Goal: Task Accomplishment & Management: Complete application form

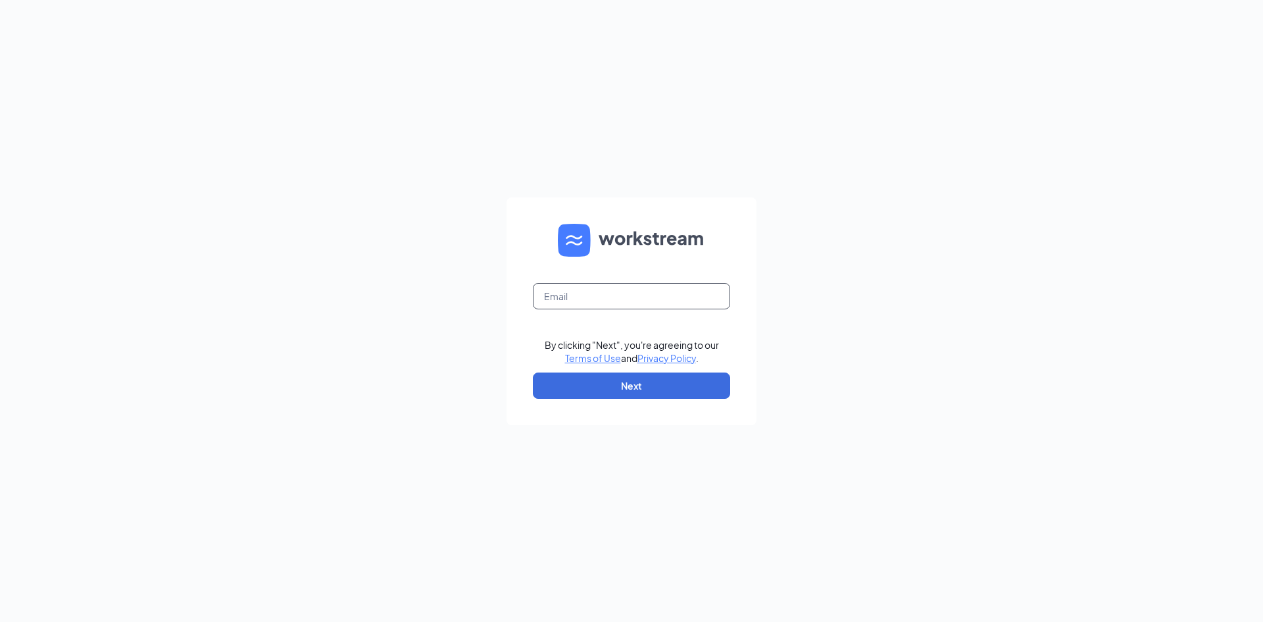
click at [594, 297] on input "text" at bounding box center [631, 296] width 197 height 26
type input "[EMAIL_ADDRESS][PERSON_NAME][DOMAIN_NAME]"
drag, startPoint x: 933, startPoint y: 226, endPoint x: 675, endPoint y: 382, distance: 301.4
click at [675, 382] on button "Next" at bounding box center [631, 385] width 197 height 26
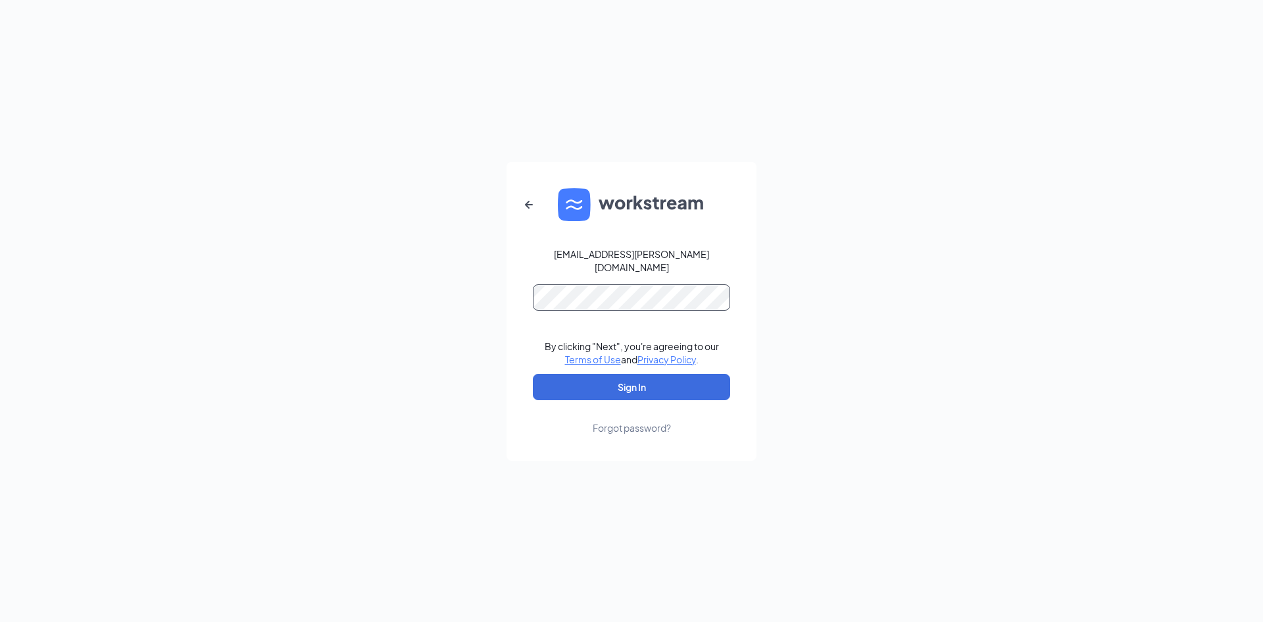
click at [533, 374] on button "Sign In" at bounding box center [631, 387] width 197 height 26
click at [634, 381] on button "Sign In" at bounding box center [631, 387] width 197 height 26
click at [533, 374] on button "Sign In" at bounding box center [631, 387] width 197 height 26
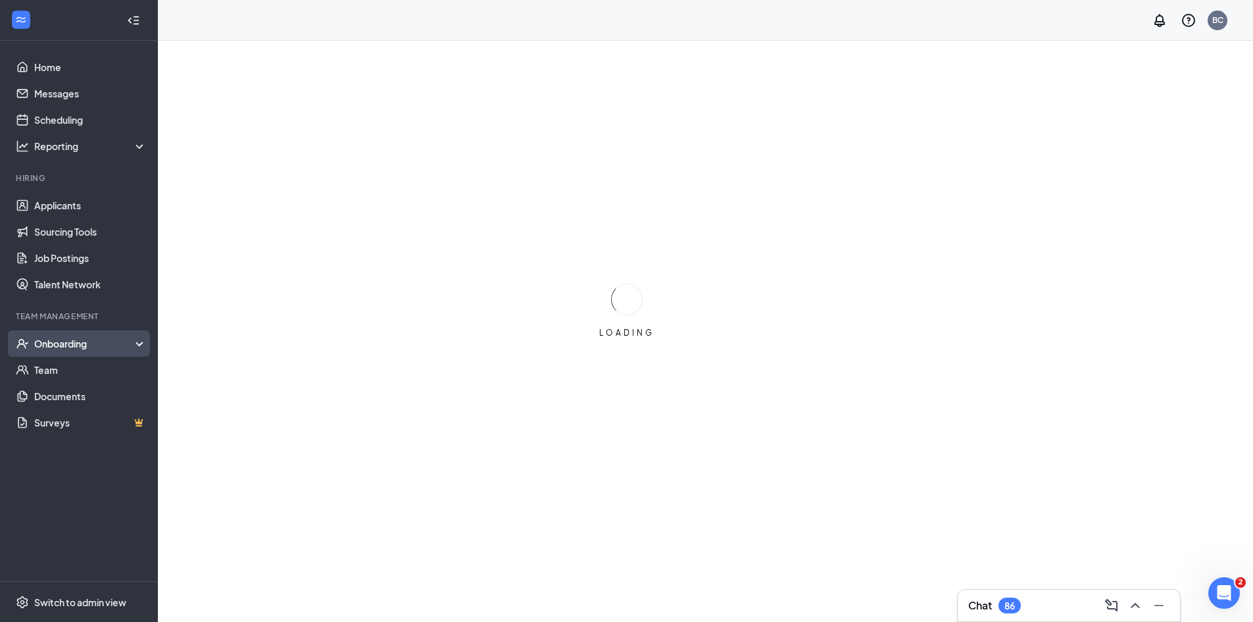
click at [61, 350] on div "Onboarding" at bounding box center [84, 343] width 101 height 13
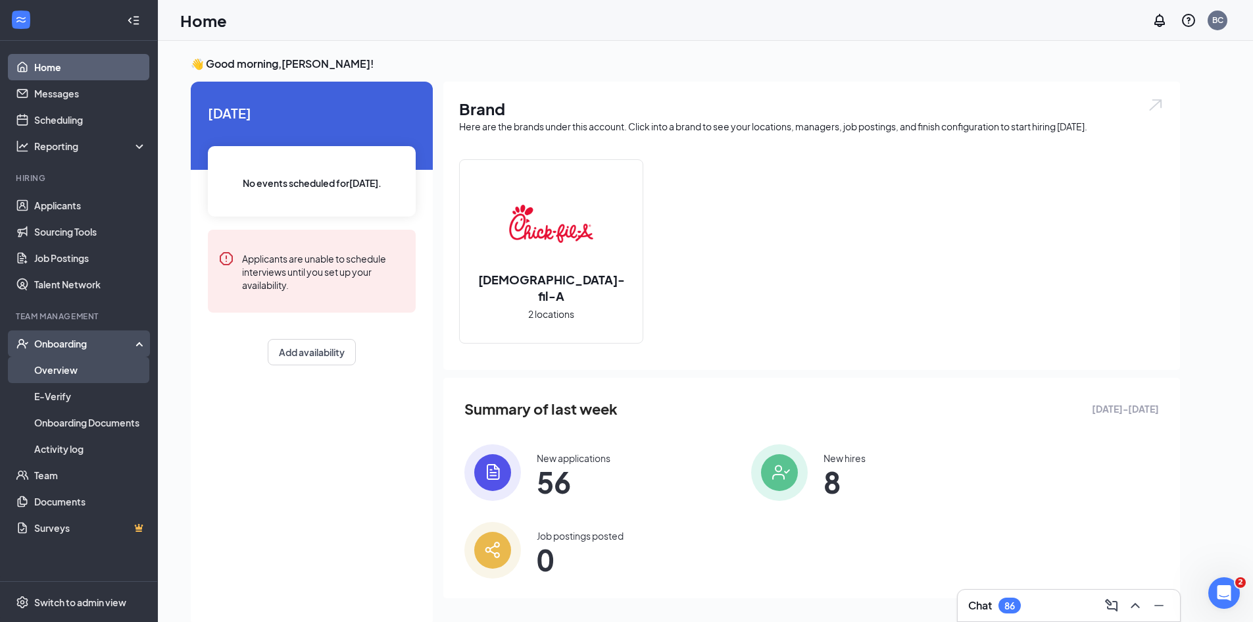
click at [70, 370] on link "Overview" at bounding box center [90, 370] width 113 height 26
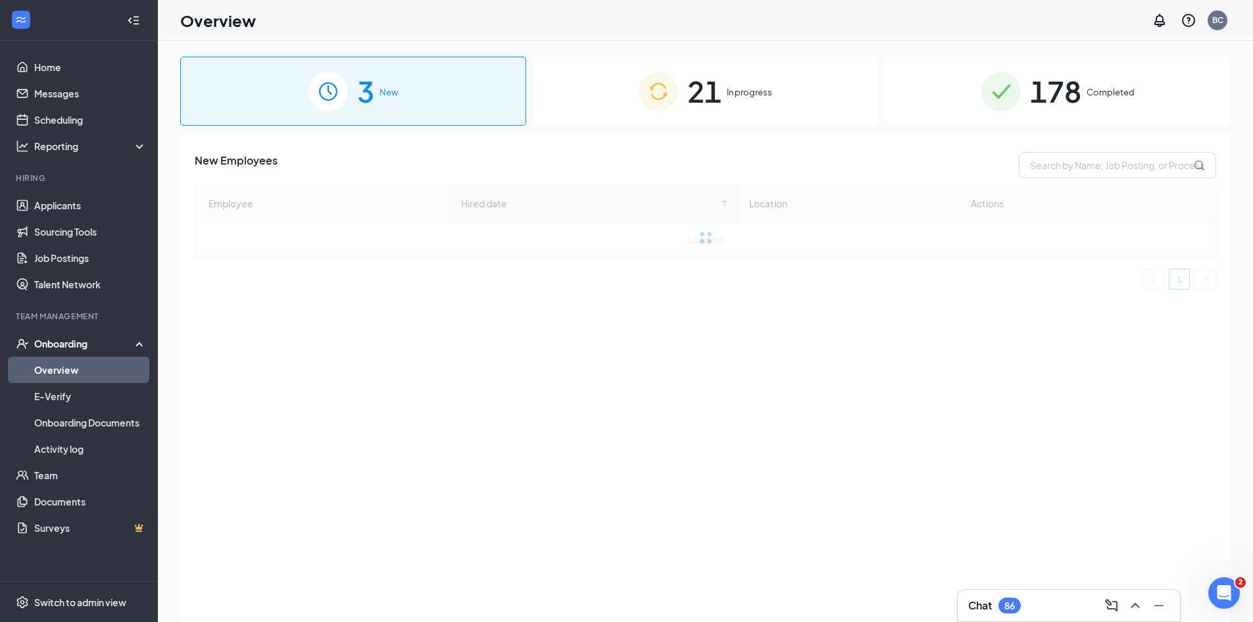
click at [726, 101] on div "21 In progress" at bounding box center [706, 91] width 346 height 69
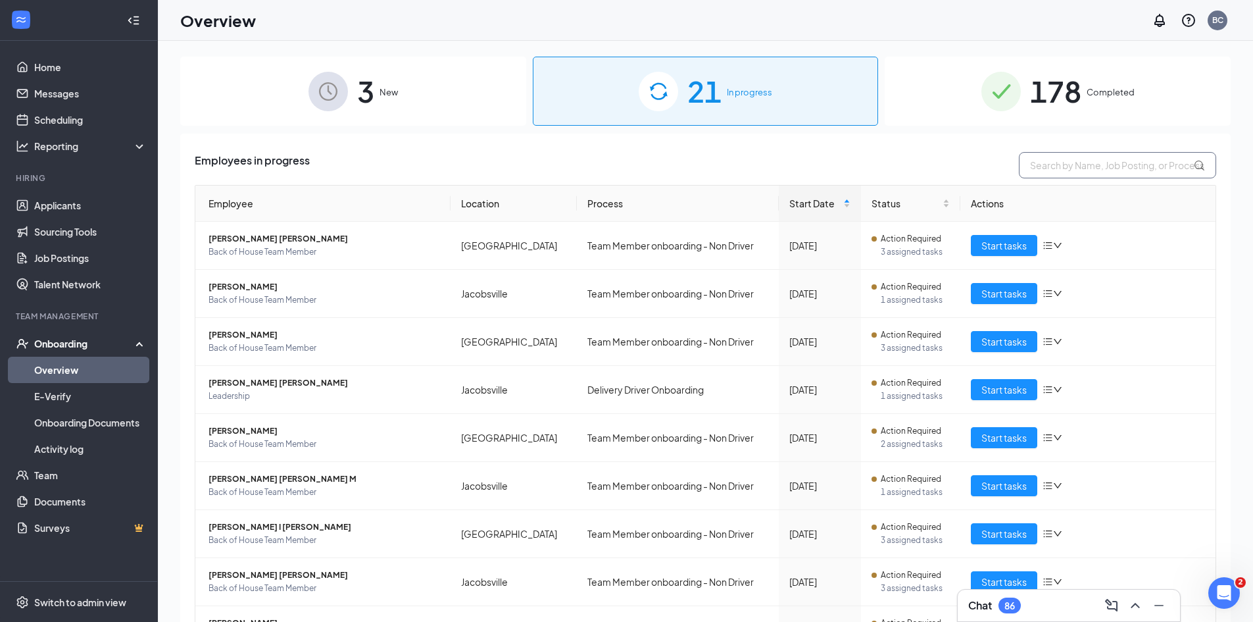
click at [1111, 170] on input "text" at bounding box center [1117, 165] width 197 height 26
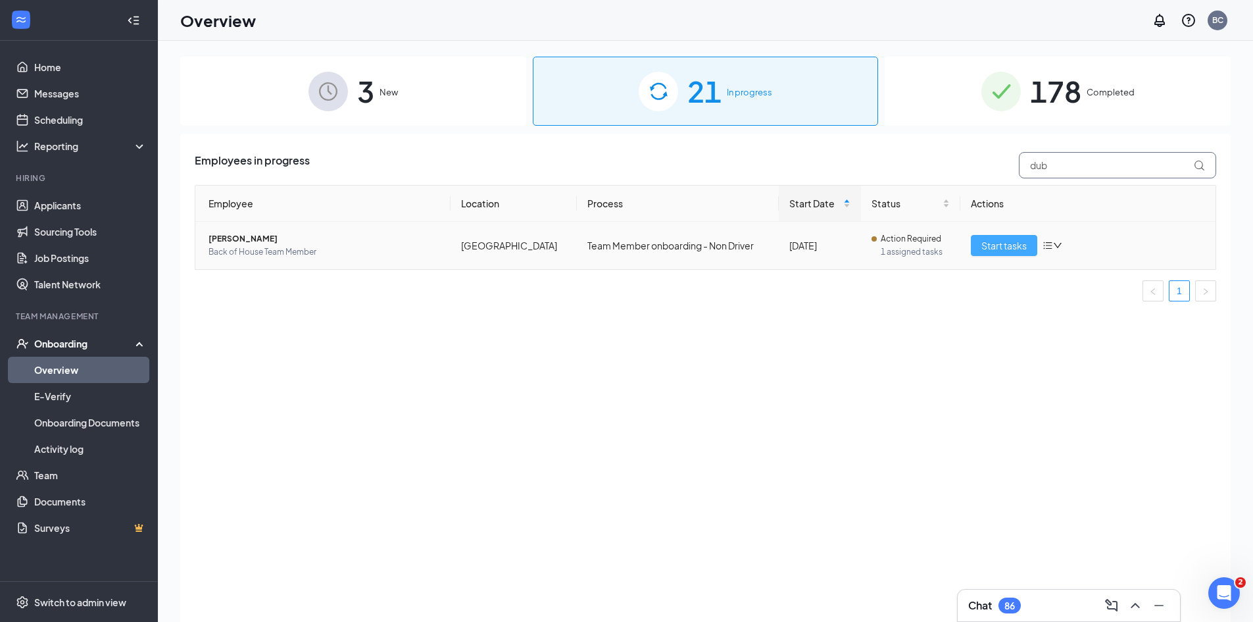
type input "dub"
click at [997, 245] on span "Start tasks" at bounding box center [1004, 245] width 45 height 14
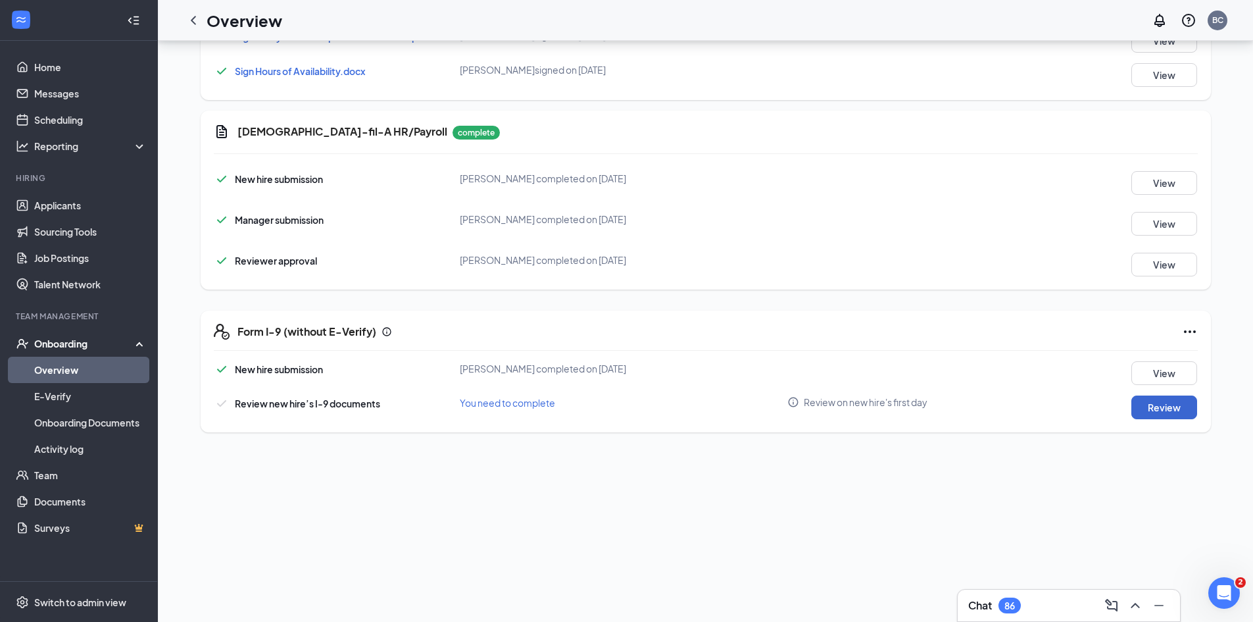
scroll to position [174, 0]
click at [1159, 403] on button "Review" at bounding box center [1165, 407] width 66 height 24
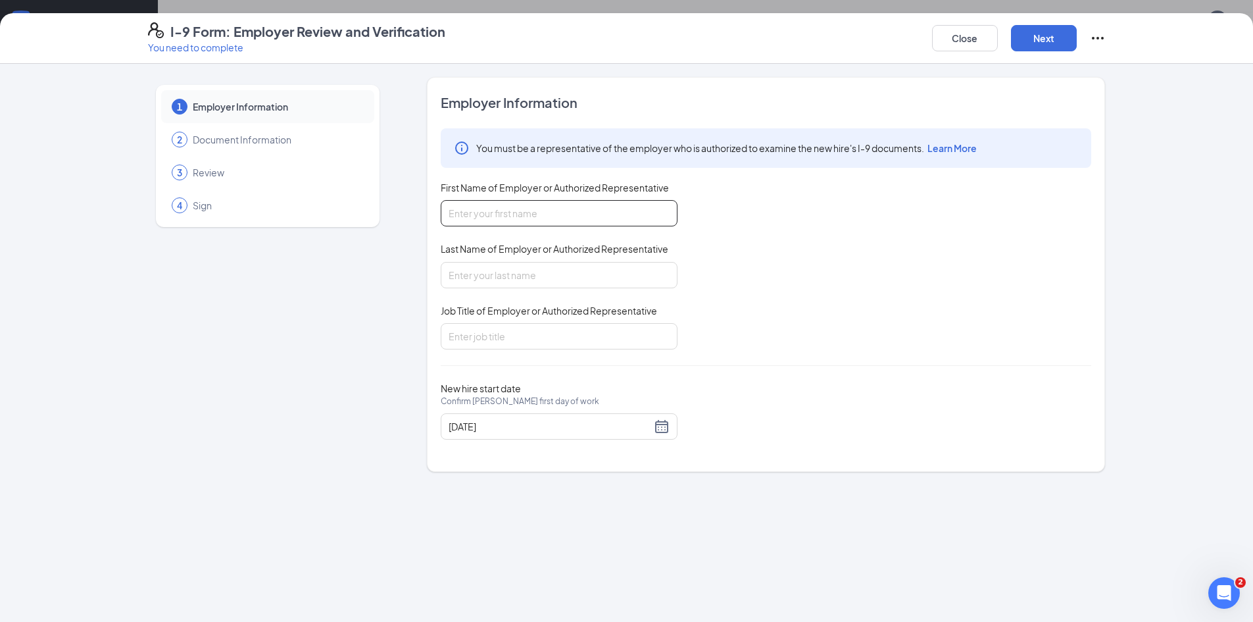
click at [505, 223] on input "First Name of Employer or Authorized Representative" at bounding box center [559, 213] width 237 height 26
type input "Brayan"
click at [493, 269] on input "Last Name of Employer or Authorized Representative" at bounding box center [559, 275] width 237 height 26
type input "[PERSON_NAME]"
click at [507, 328] on input "Job Title of Employer or Authorized Representative" at bounding box center [559, 336] width 237 height 26
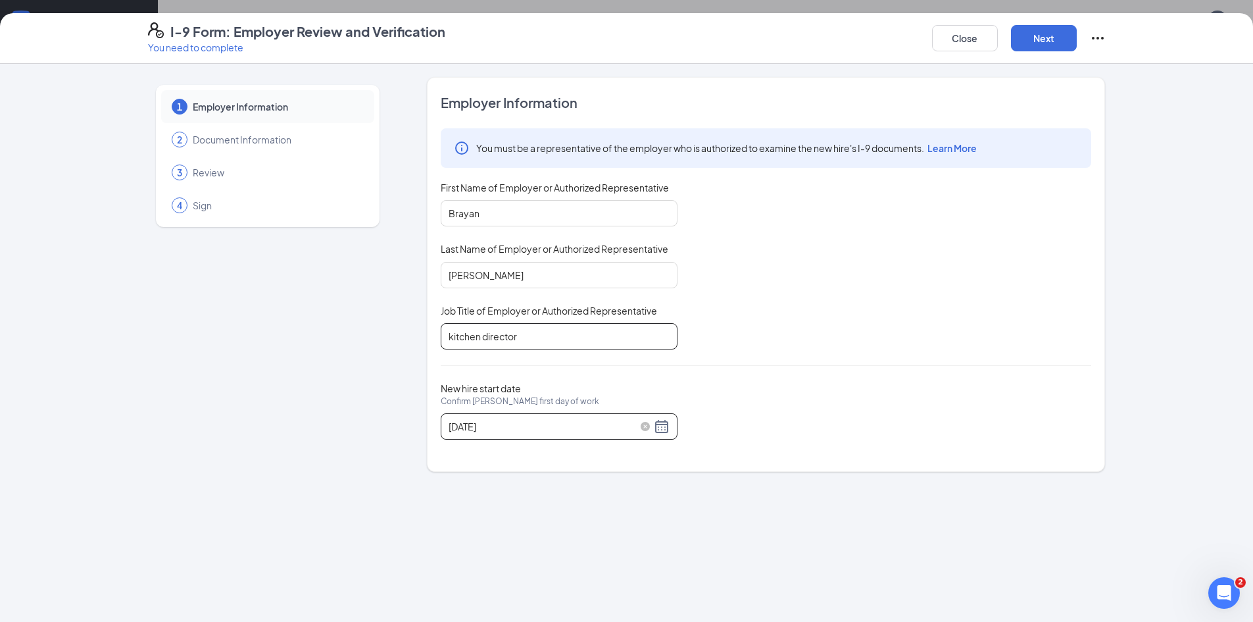
type input "kitchen director"
click at [657, 430] on div "[DATE]" at bounding box center [559, 426] width 221 height 16
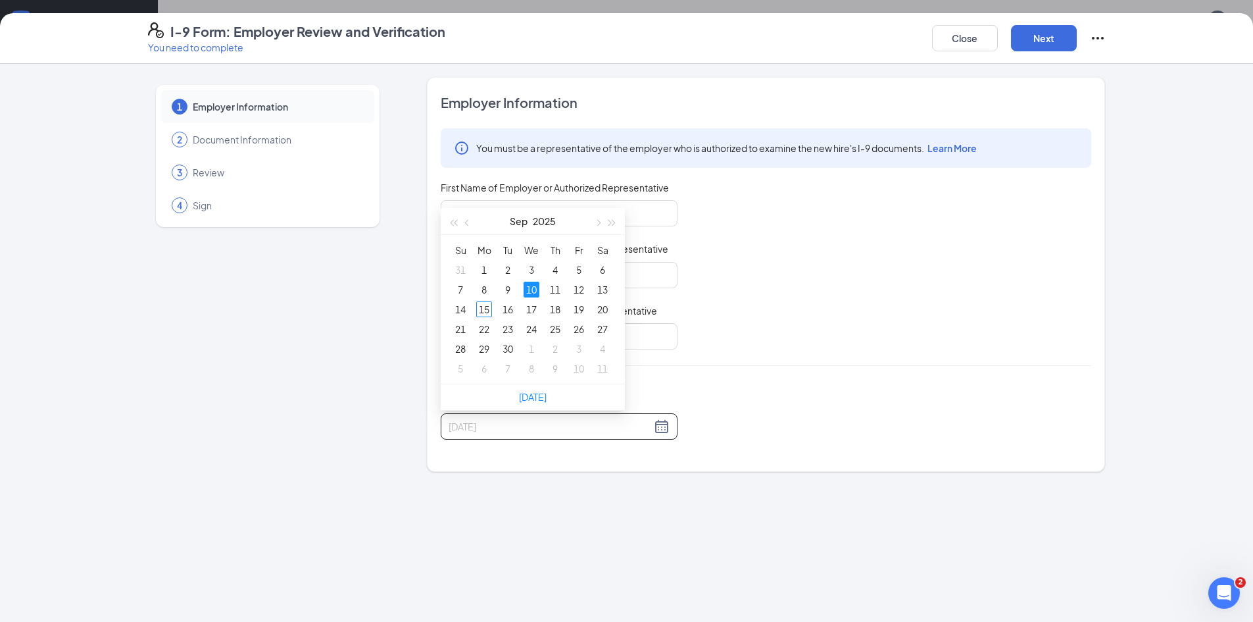
type input "[DATE]"
click at [531, 287] on div "10" at bounding box center [532, 290] width 16 height 16
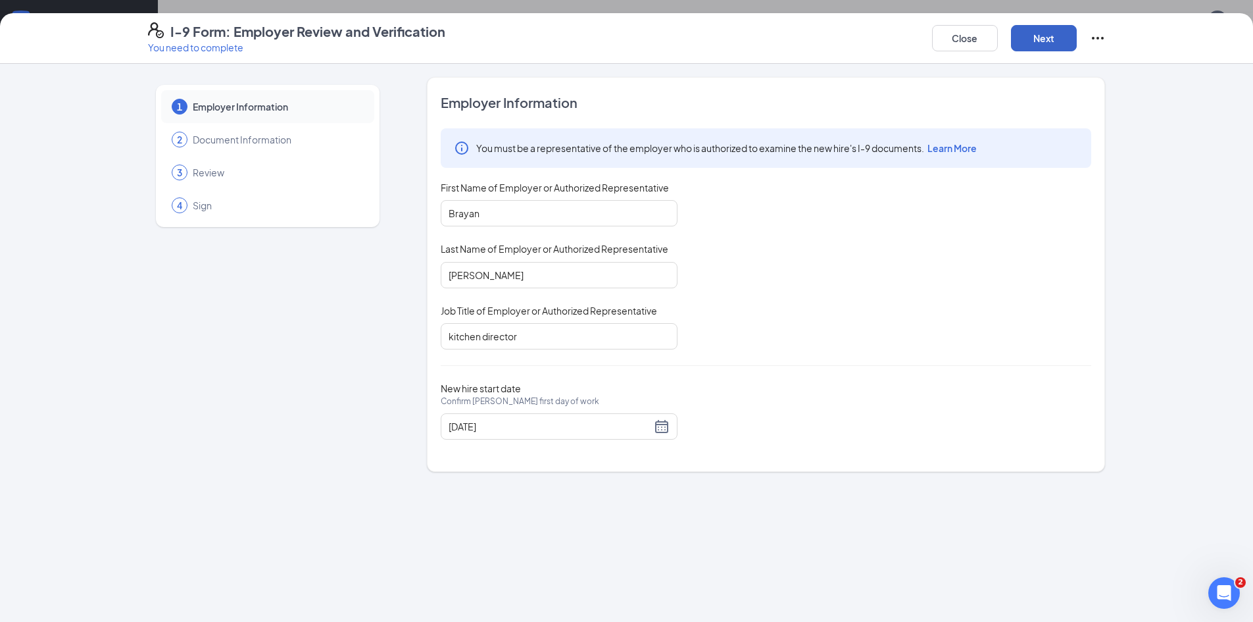
click at [1059, 36] on button "Next" at bounding box center [1044, 38] width 66 height 26
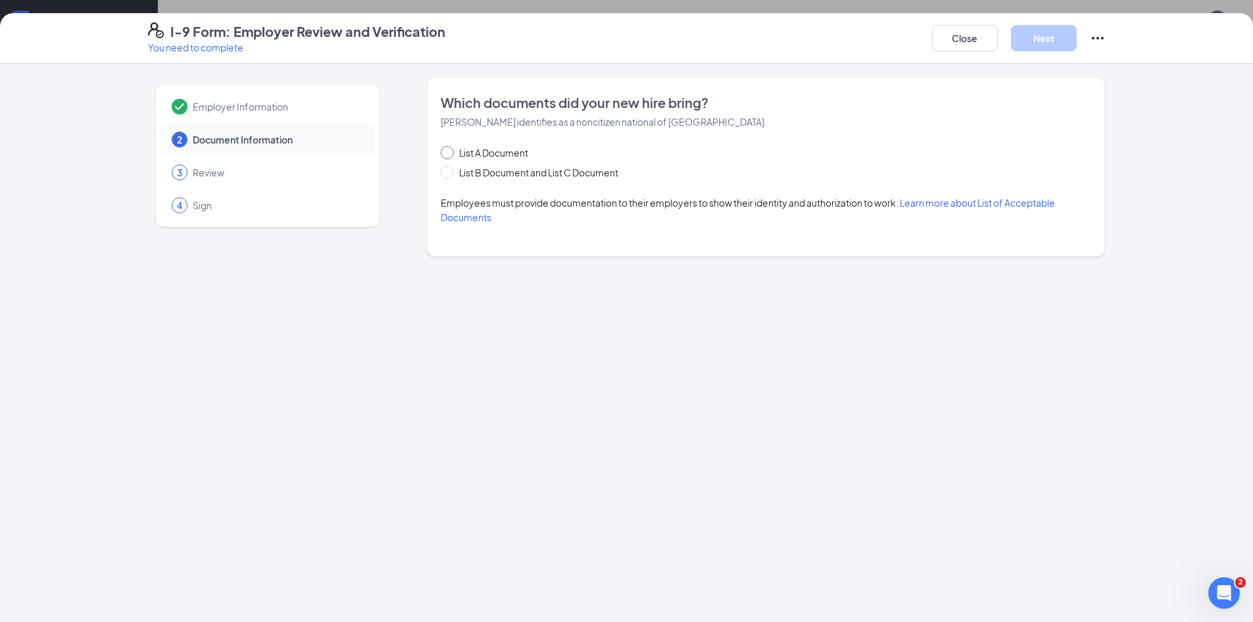
click at [448, 153] on input "List A Document" at bounding box center [445, 150] width 9 height 9
radio input "true"
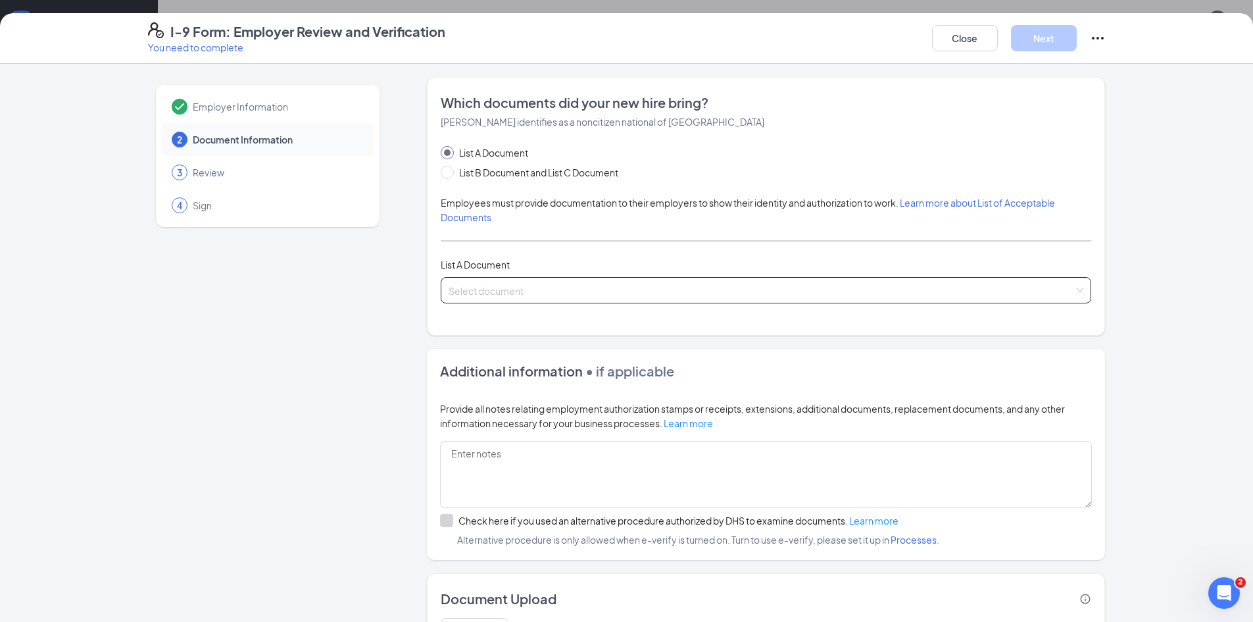
click at [509, 283] on input "search" at bounding box center [762, 288] width 626 height 20
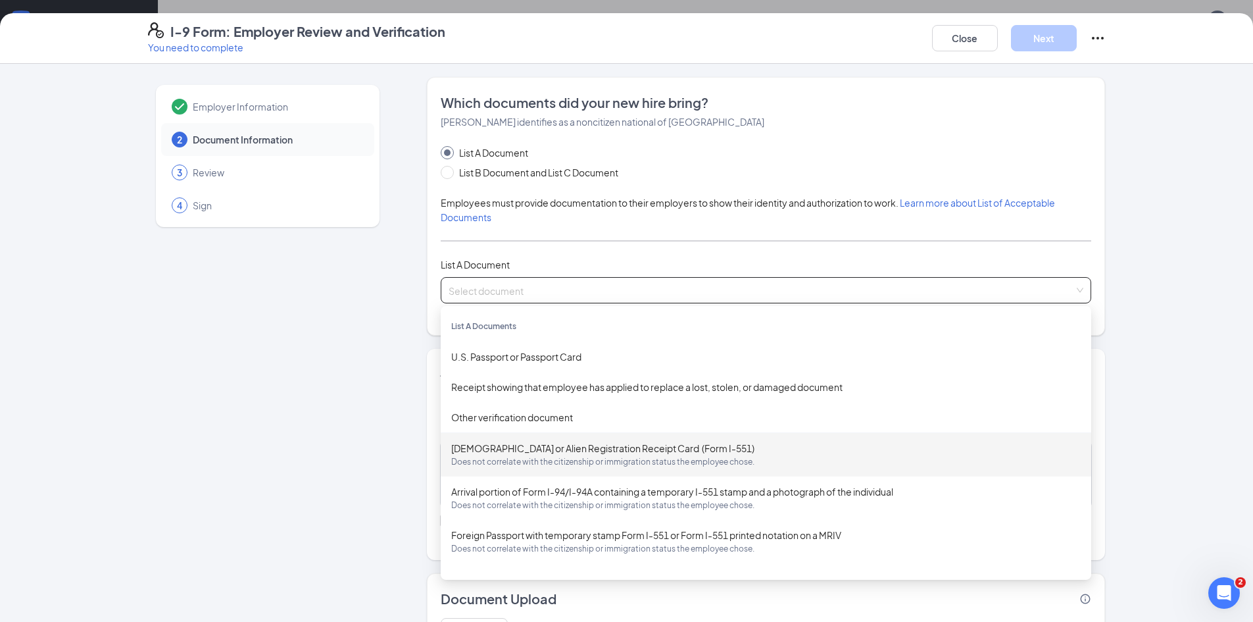
click at [552, 455] on div "[DEMOGRAPHIC_DATA] or Alien Registration Receipt Card (Form I-551) Does not cor…" at bounding box center [766, 455] width 630 height 28
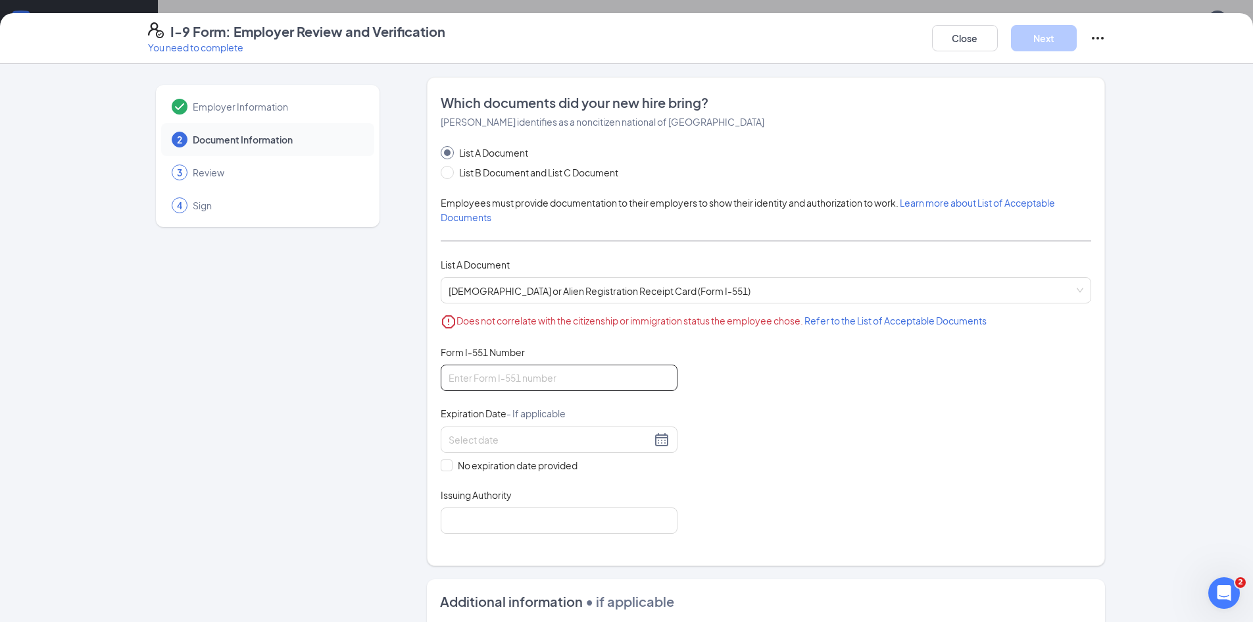
click at [500, 382] on input "Form I-551 Number" at bounding box center [559, 378] width 237 height 26
click at [884, 327] on span "Does not correlate with the citizenship or immigration status the employee chos…" at bounding box center [722, 322] width 530 height 16
click at [887, 320] on span "Refer to the List of Acceptable Documents" at bounding box center [896, 321] width 182 height 12
click at [542, 386] on input "Form I-551 Number" at bounding box center [559, 378] width 237 height 26
click at [442, 171] on input "List B Document and List C Document" at bounding box center [445, 170] width 9 height 9
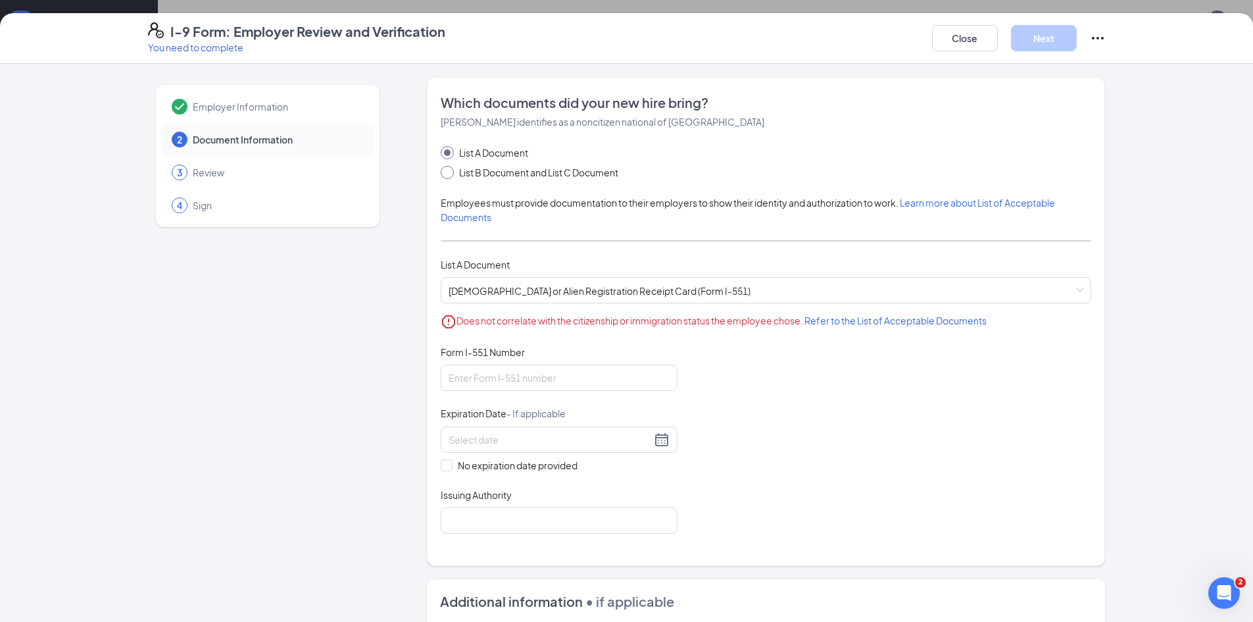
radio input "true"
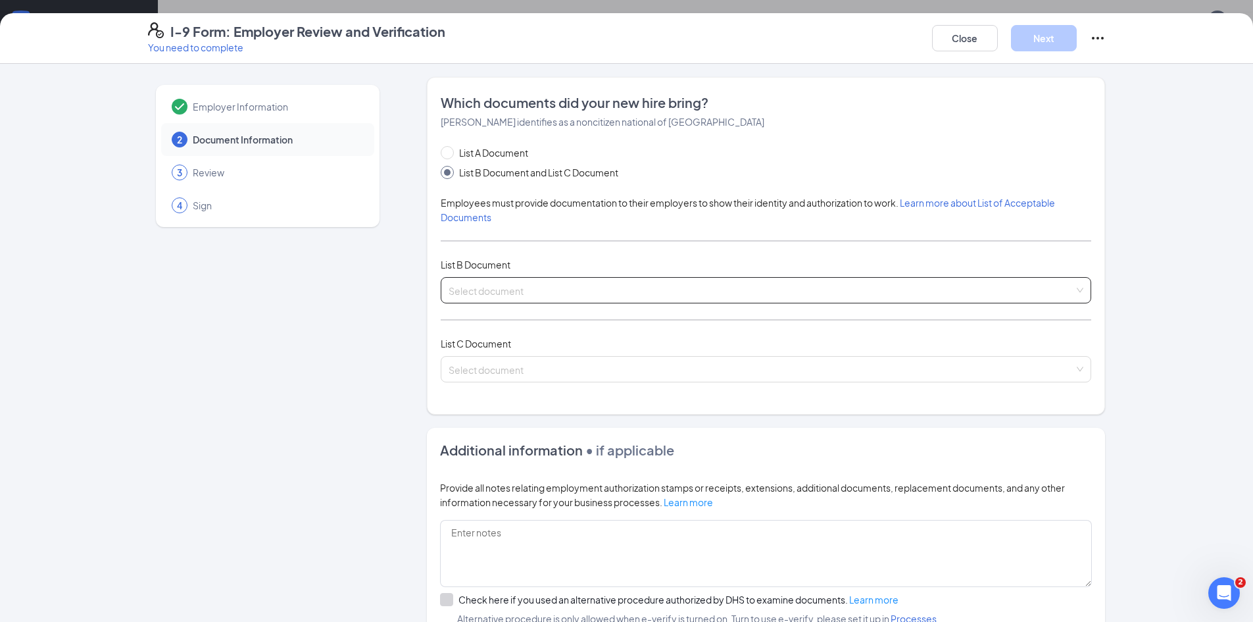
click at [484, 288] on input "search" at bounding box center [762, 288] width 626 height 20
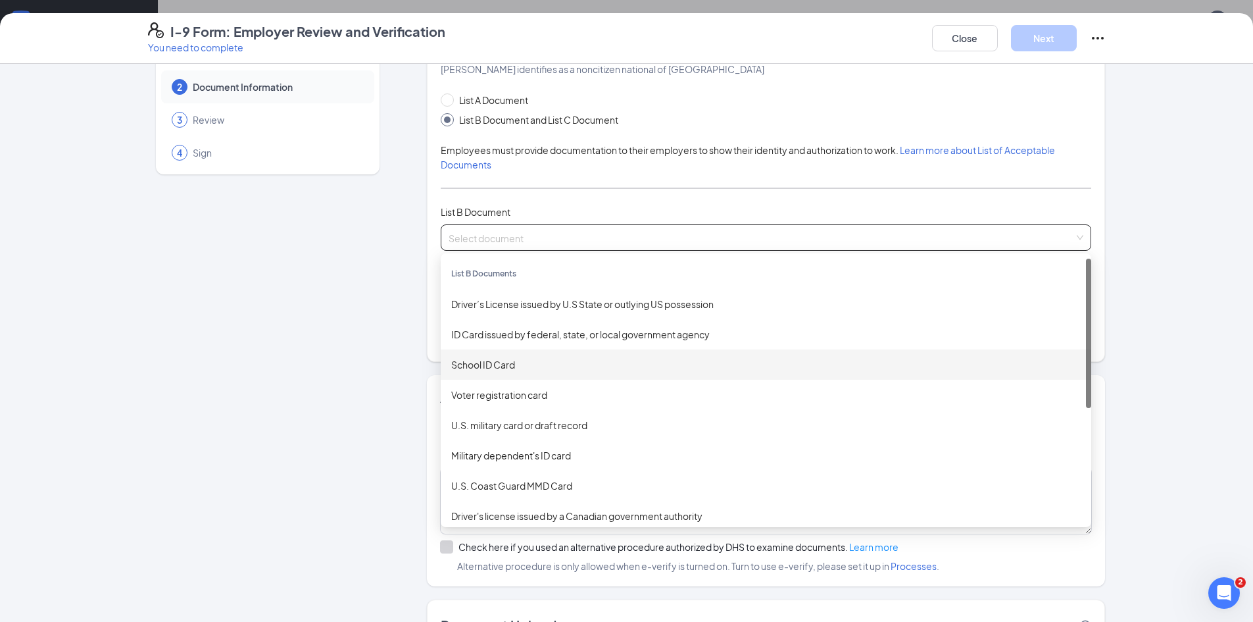
scroll to position [0, 0]
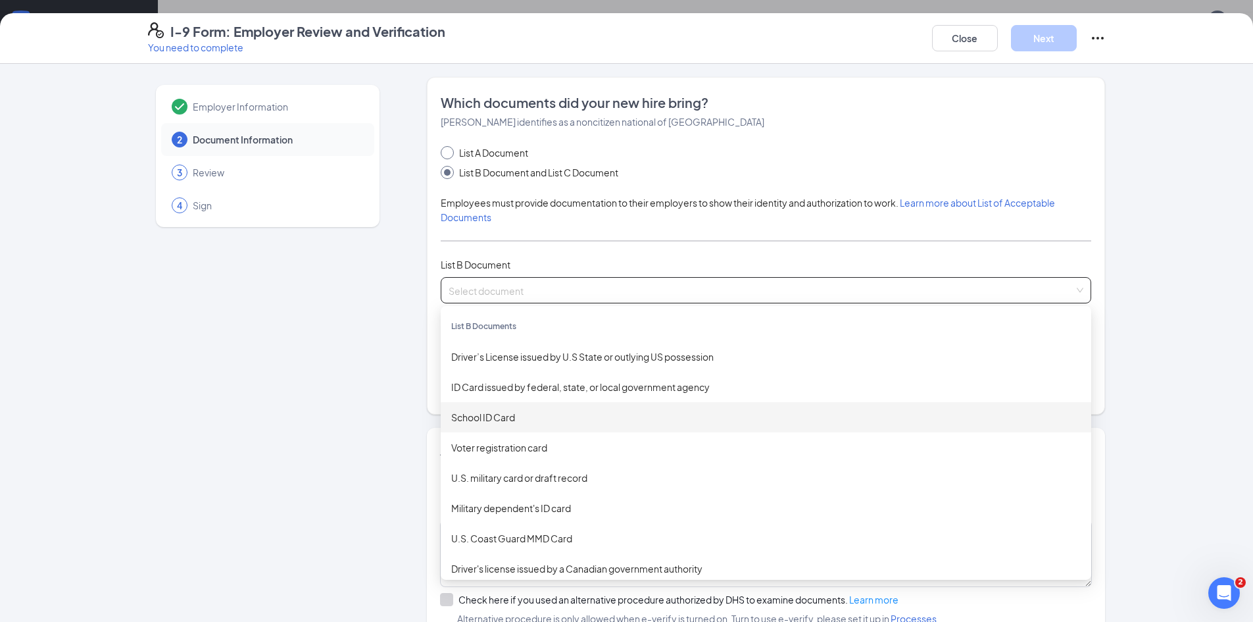
click at [446, 151] on span at bounding box center [447, 152] width 13 height 13
click at [446, 151] on input "List A Document" at bounding box center [445, 150] width 9 height 9
radio input "true"
radio input "false"
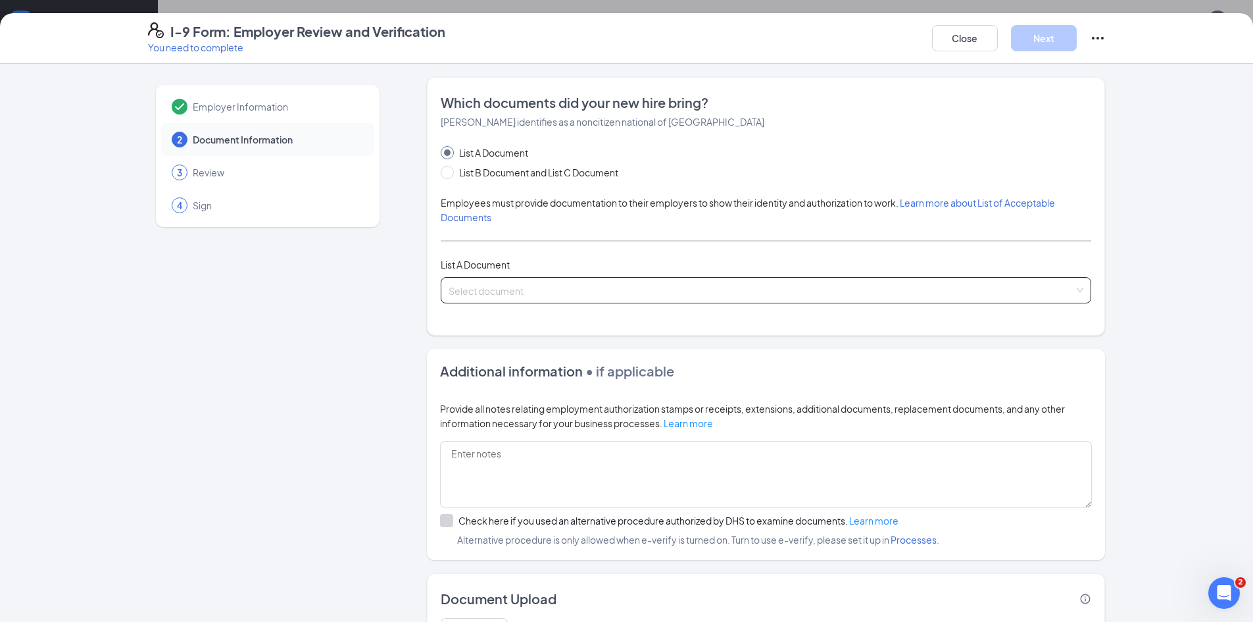
click at [484, 290] on input "search" at bounding box center [762, 288] width 626 height 20
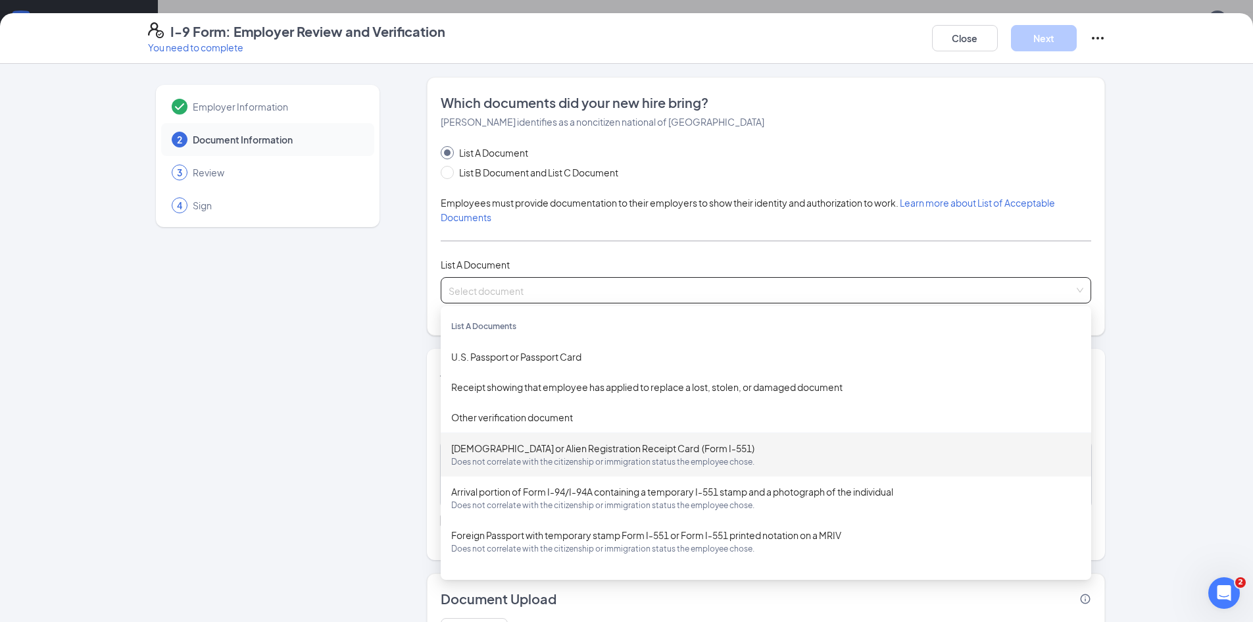
click at [563, 451] on div "[DEMOGRAPHIC_DATA] or Alien Registration Receipt Card (Form I-551) Does not cor…" at bounding box center [766, 455] width 630 height 28
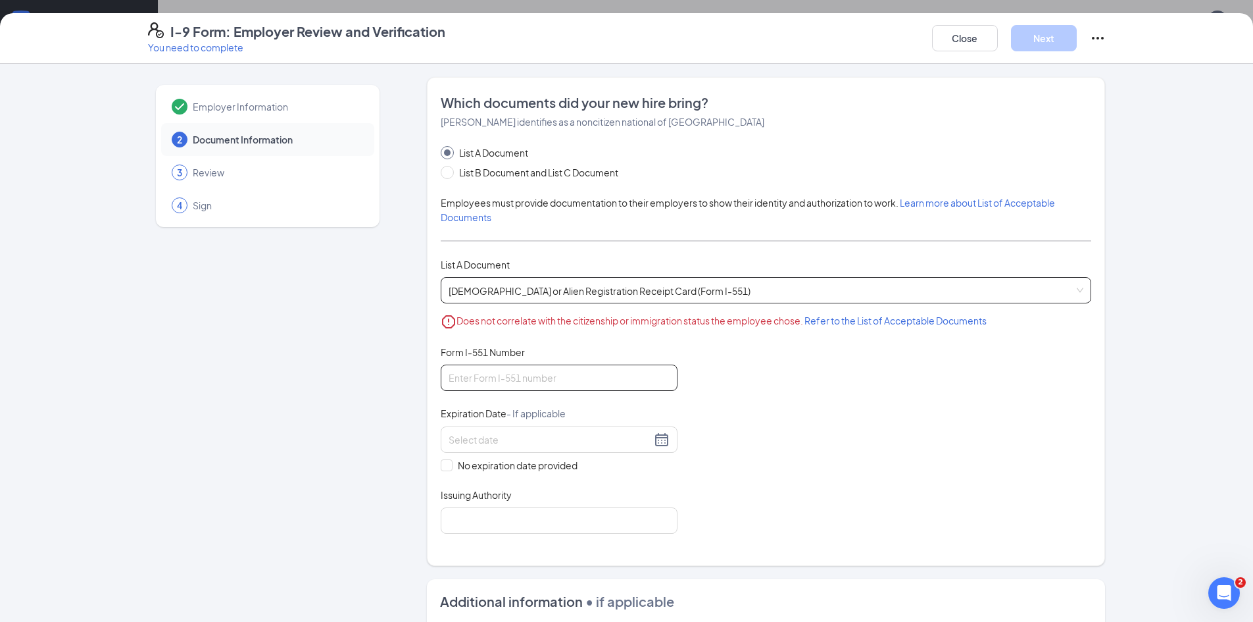
click at [523, 379] on input "Form I-551 Number" at bounding box center [559, 378] width 237 height 26
click at [1152, 4] on div "I-9 Form: Employer Review and Verification You need to complete Close Next Empl…" at bounding box center [626, 311] width 1253 height 622
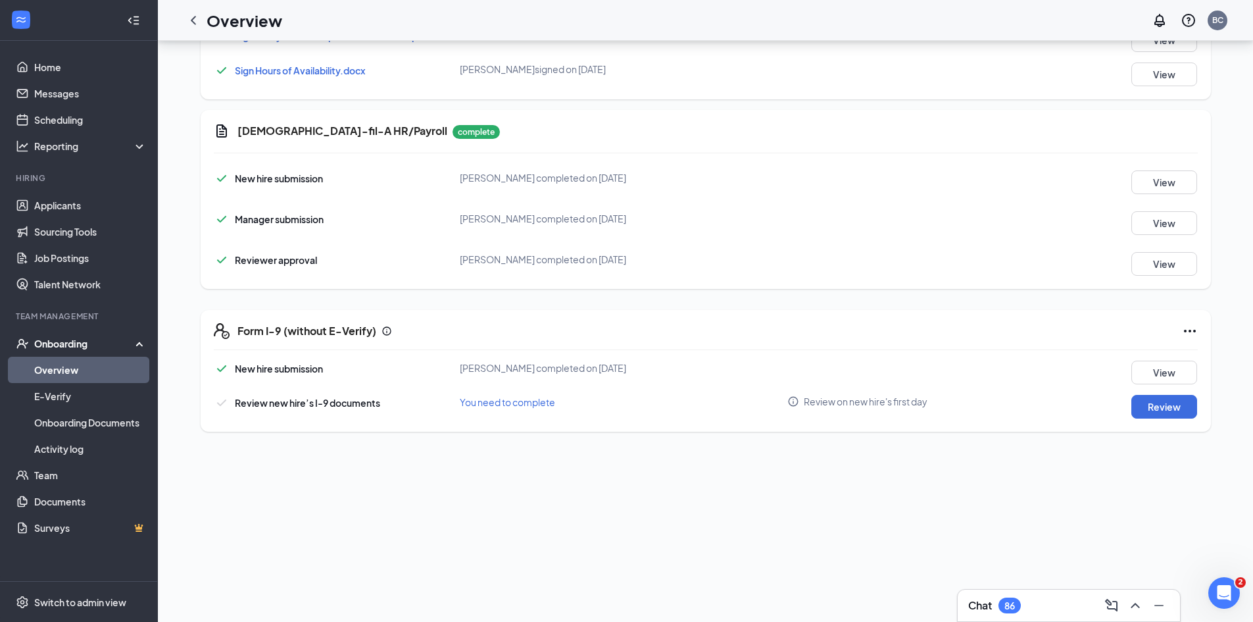
click at [70, 378] on link "Overview" at bounding box center [90, 370] width 113 height 26
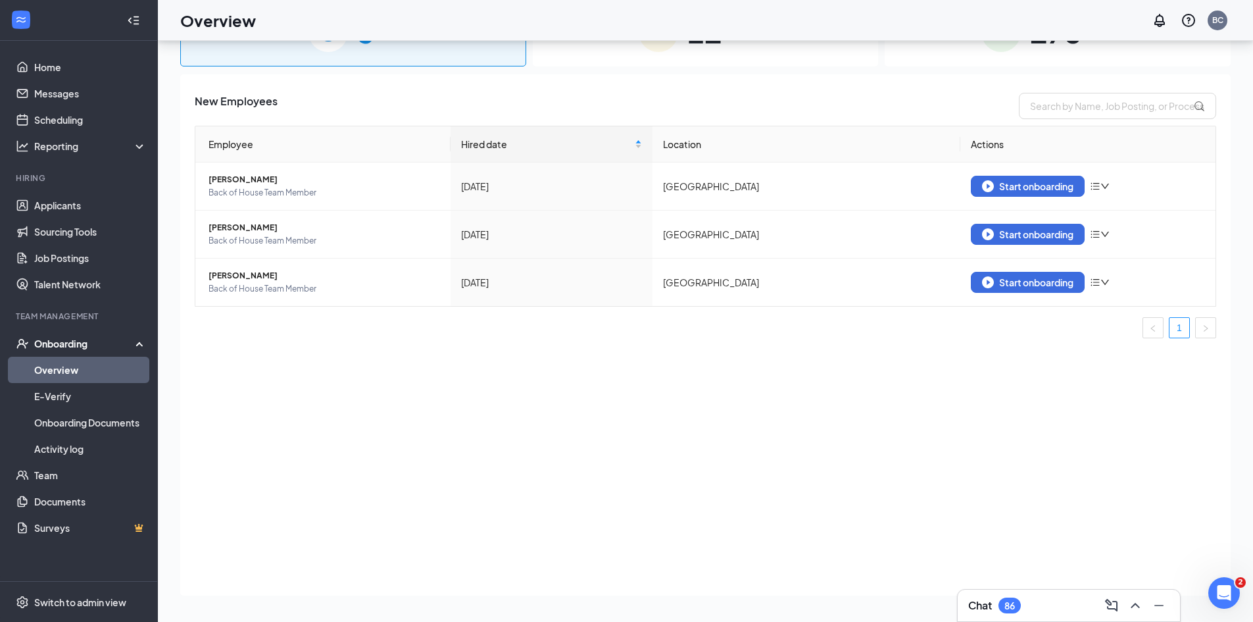
click at [76, 374] on link "Overview" at bounding box center [90, 370] width 113 height 26
click at [1057, 100] on input "text" at bounding box center [1117, 106] width 197 height 26
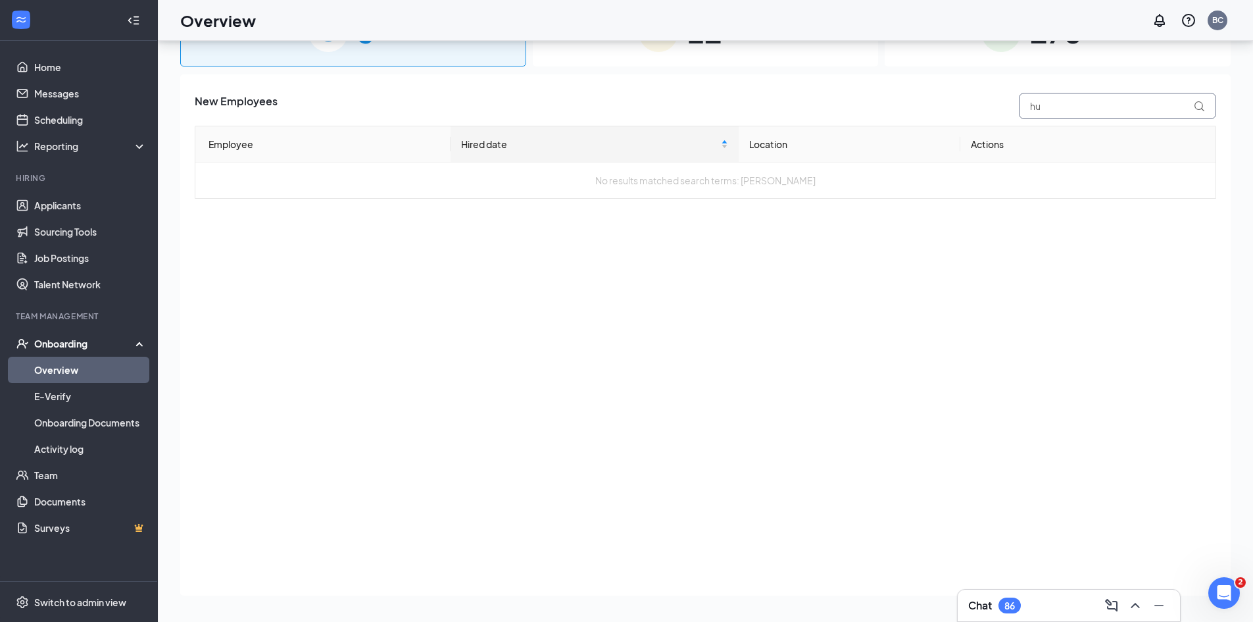
type input "h"
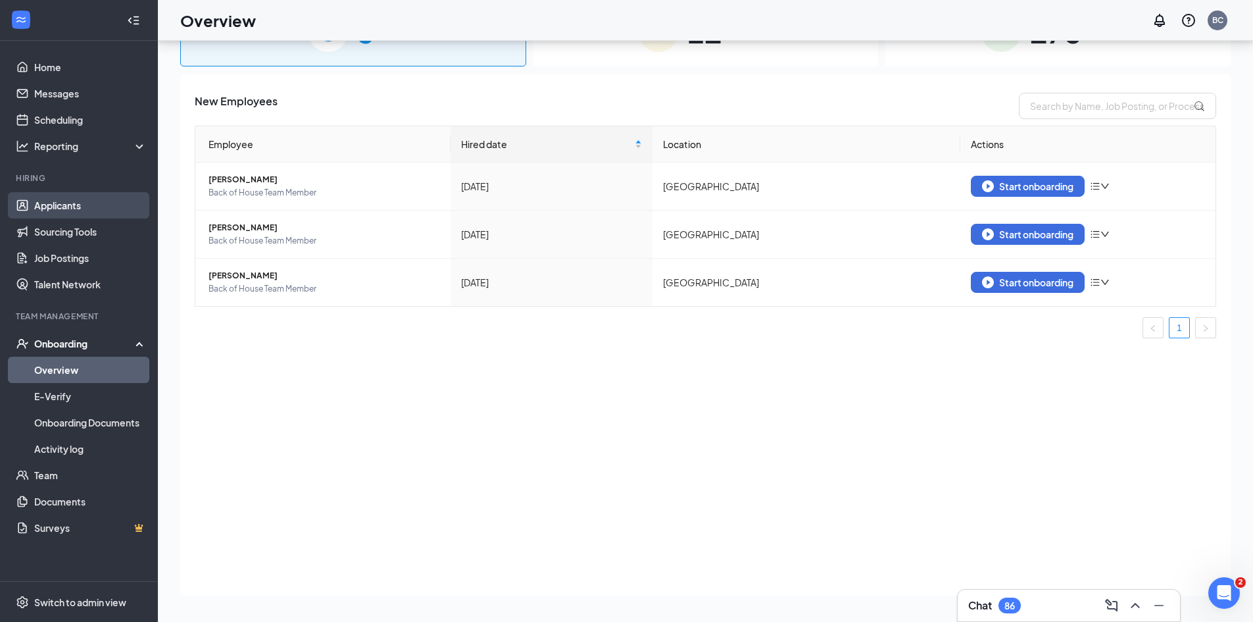
click at [83, 214] on link "Applicants" at bounding box center [90, 205] width 113 height 26
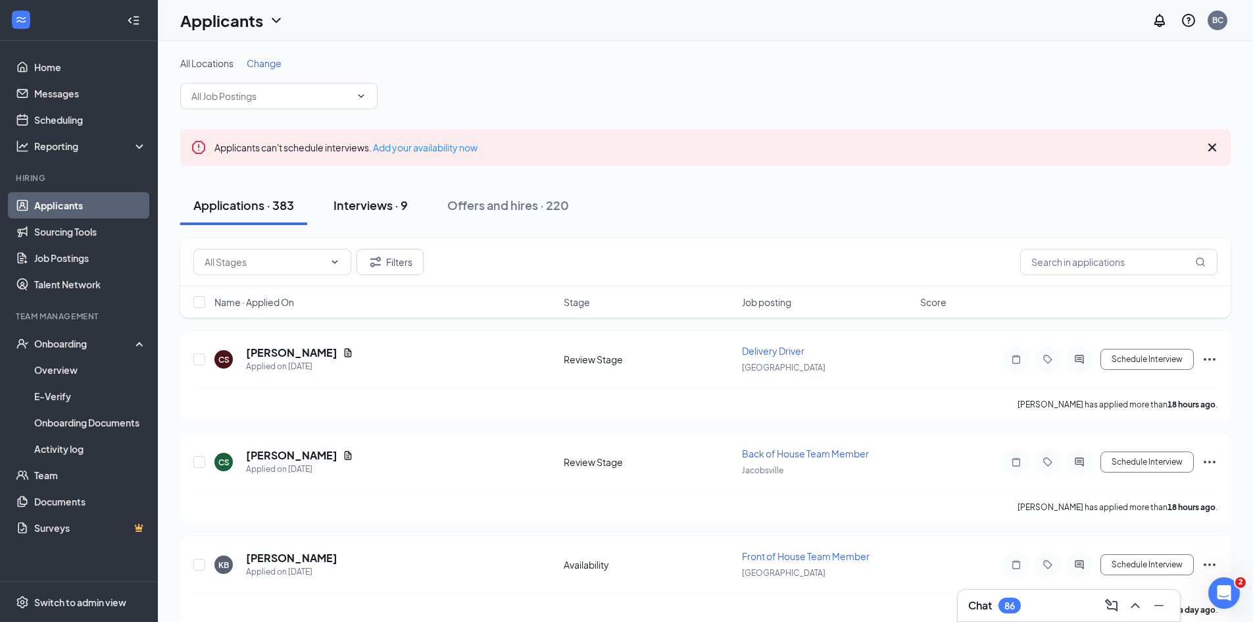
click at [360, 209] on div "Interviews · 9" at bounding box center [371, 205] width 74 height 16
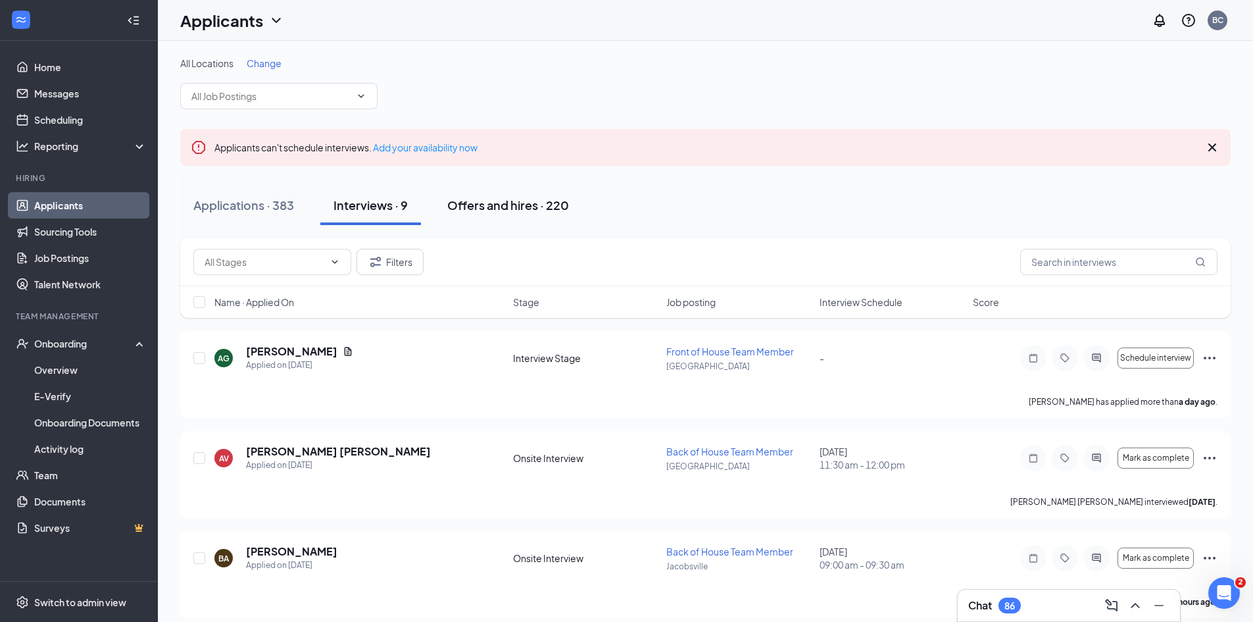
click at [517, 207] on div "Offers and hires · 220" at bounding box center [508, 205] width 122 height 16
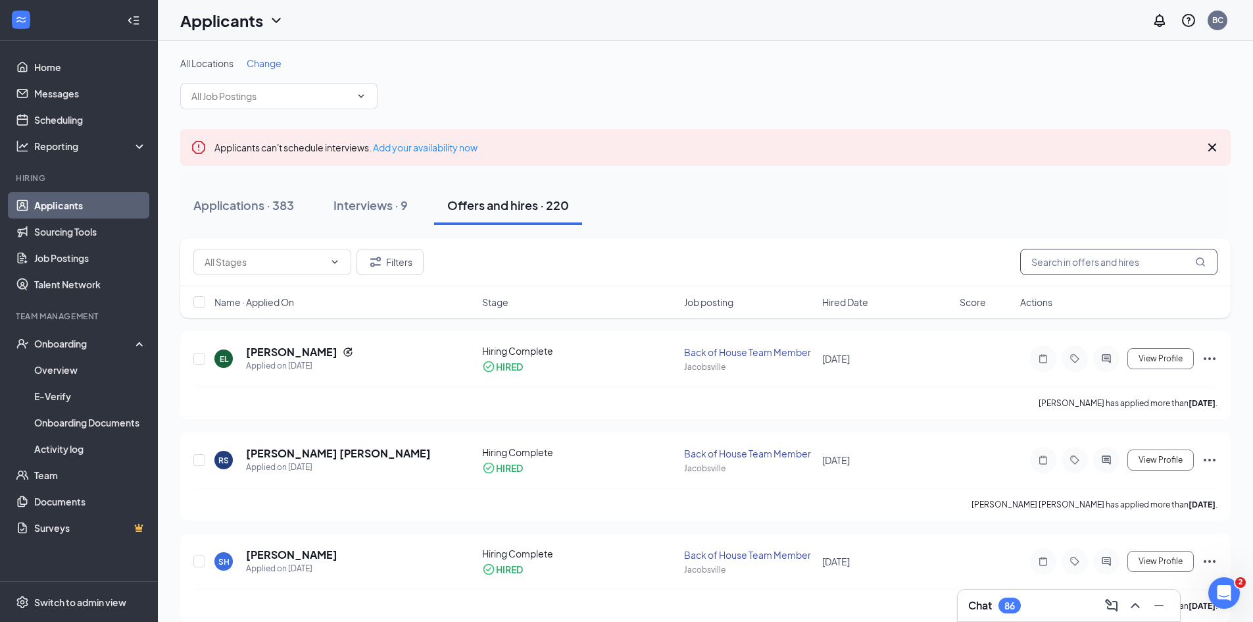
click at [1113, 263] on input "text" at bounding box center [1119, 262] width 197 height 26
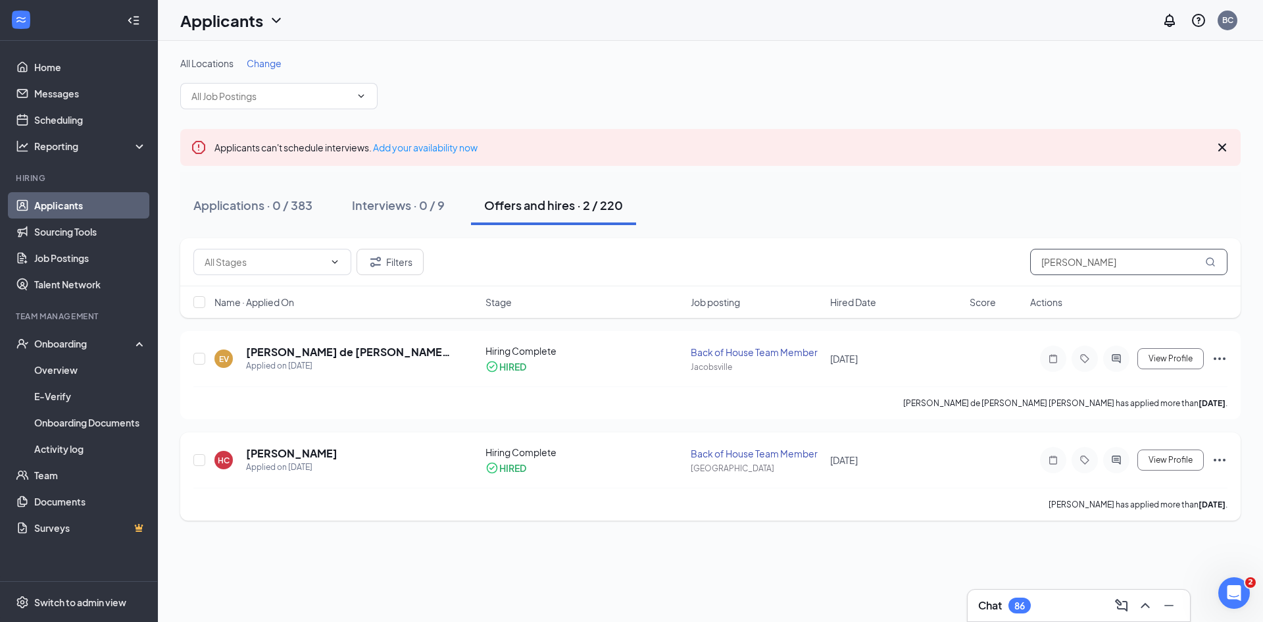
type input "[PERSON_NAME]"
click at [743, 466] on div "[GEOGRAPHIC_DATA]" at bounding box center [757, 468] width 132 height 11
click at [724, 455] on div "Back of House Team Member" at bounding box center [757, 453] width 132 height 13
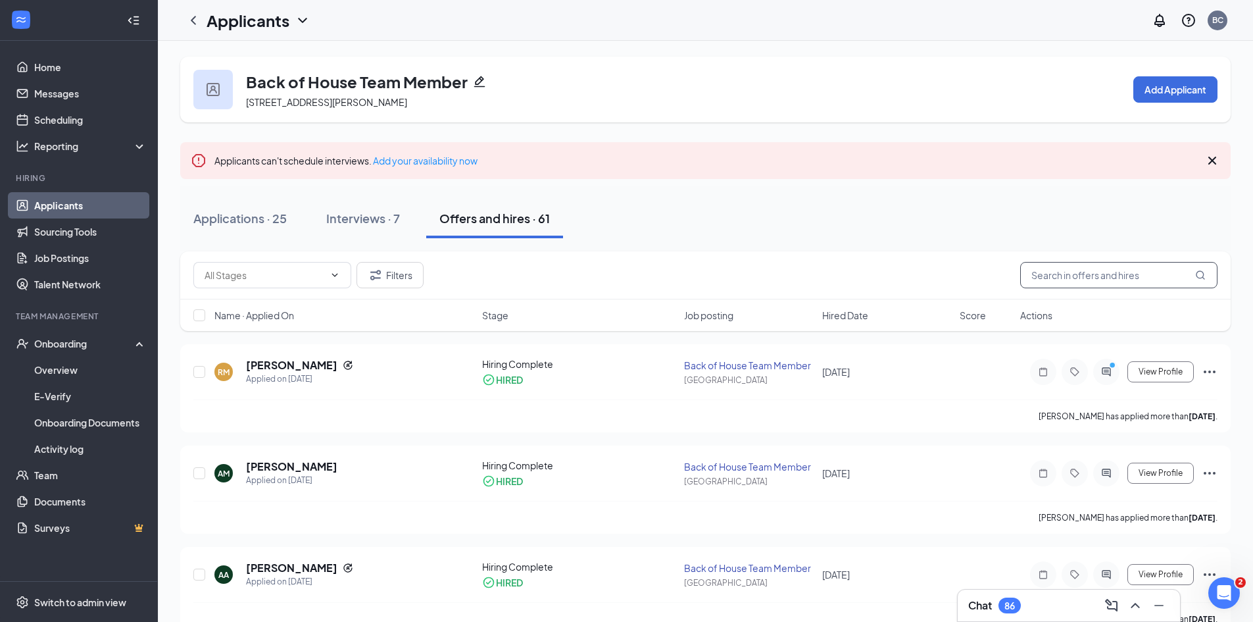
click at [1082, 265] on input "text" at bounding box center [1119, 275] width 197 height 26
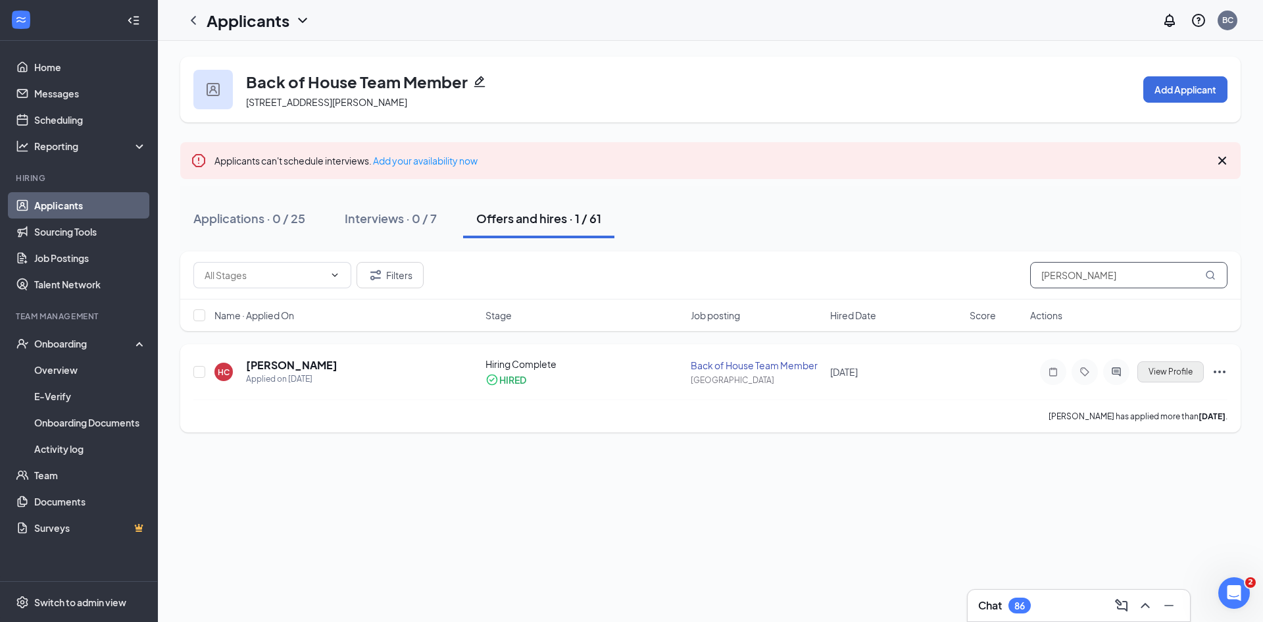
type input "[PERSON_NAME]"
click at [1197, 370] on button "View Profile" at bounding box center [1171, 371] width 66 height 21
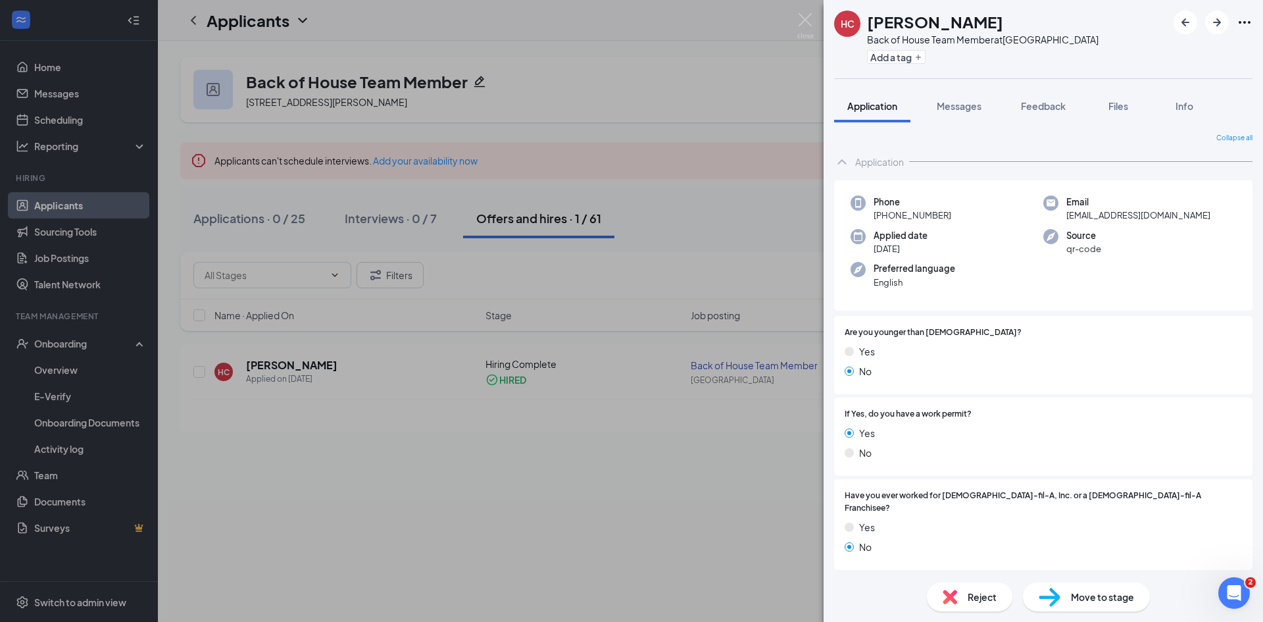
click at [502, 363] on div "HC [PERSON_NAME] Back of House Team Member at [GEOGRAPHIC_DATA] Add a tag Appli…" at bounding box center [631, 311] width 1263 height 622
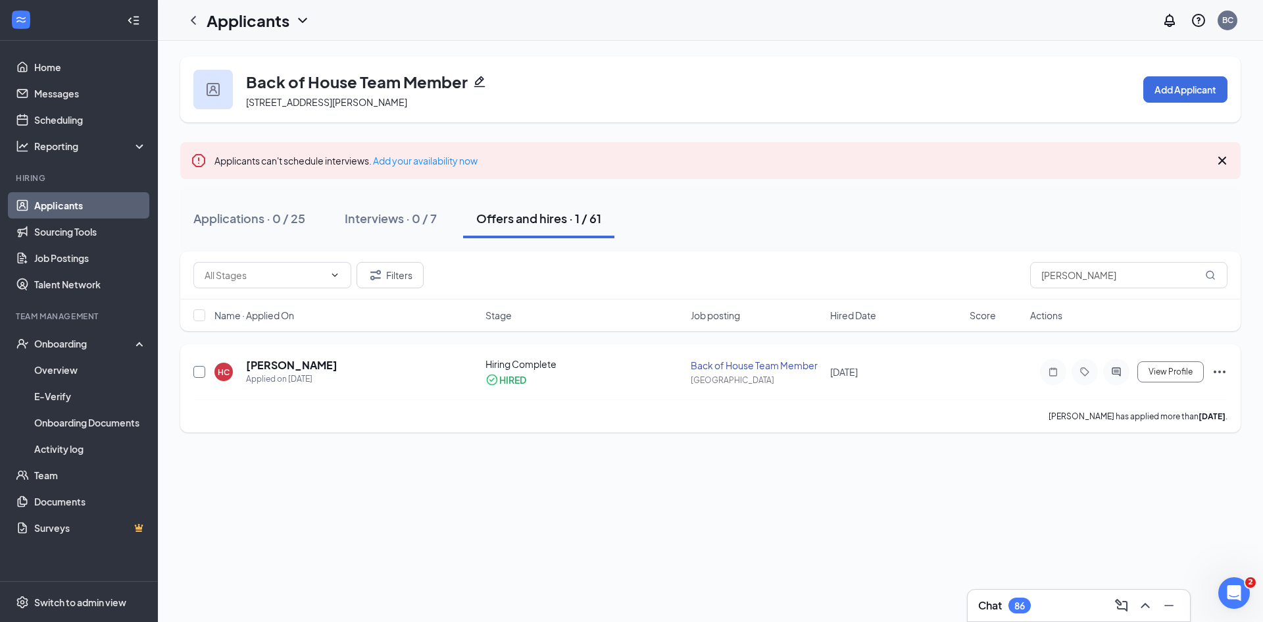
click at [201, 375] on input "checkbox" at bounding box center [199, 372] width 12 height 12
checkbox input "true"
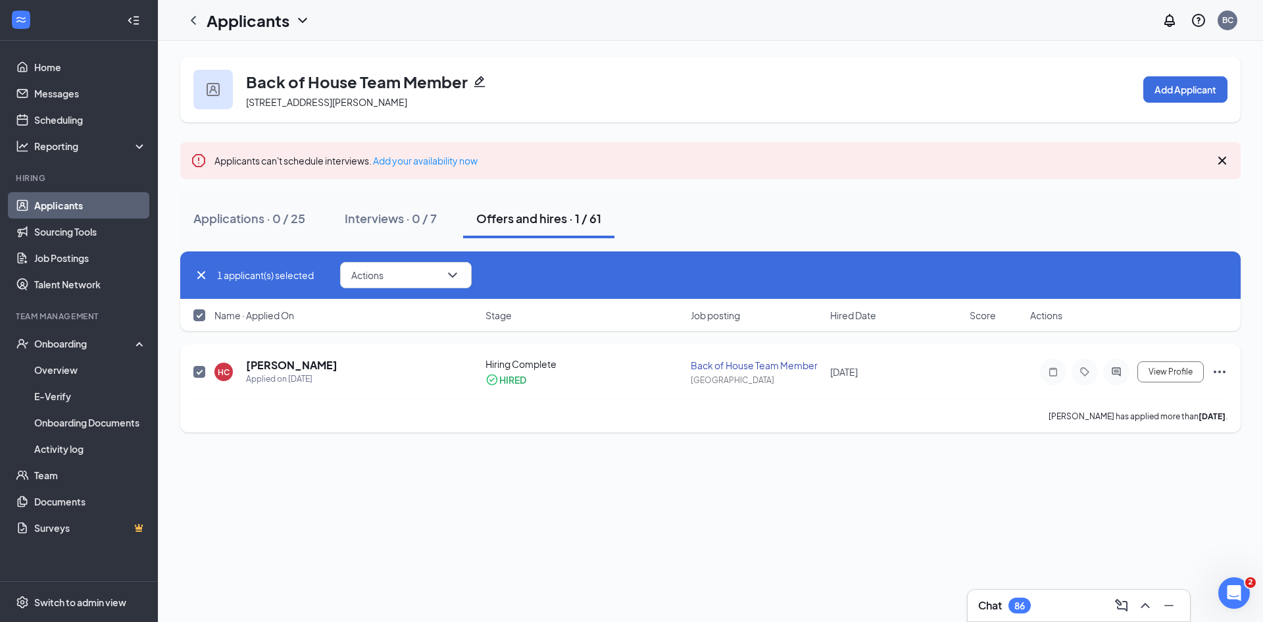
click at [201, 375] on input "checkbox" at bounding box center [199, 372] width 12 height 12
checkbox input "false"
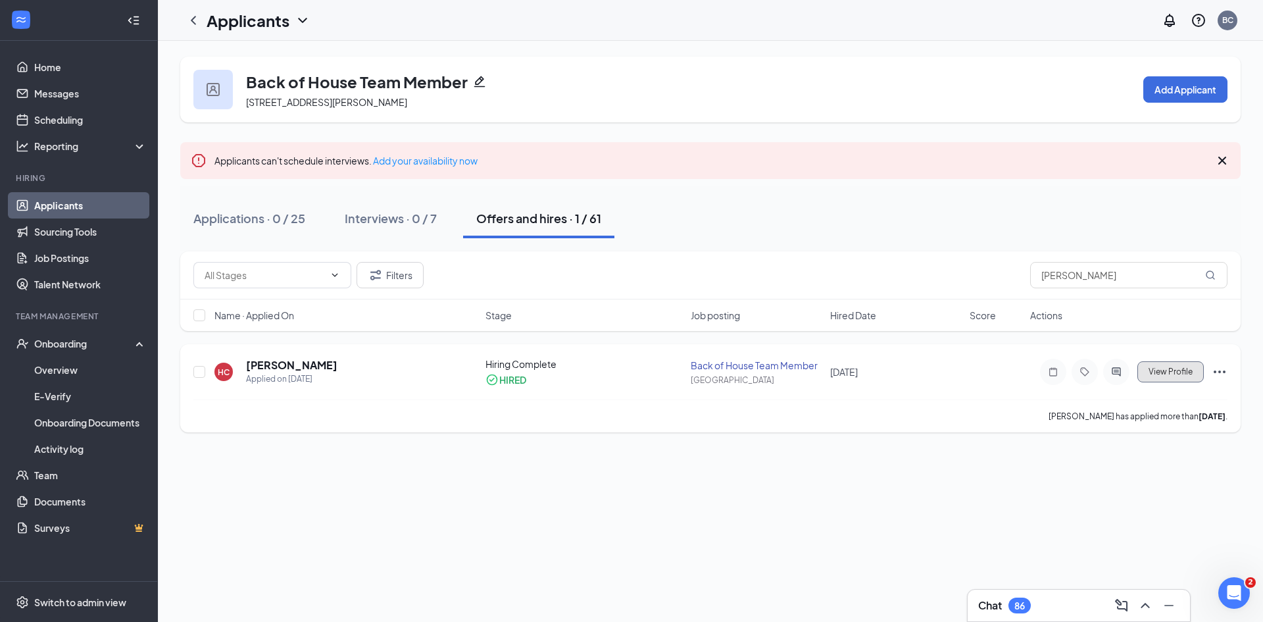
click at [1157, 369] on span "View Profile" at bounding box center [1171, 371] width 44 height 9
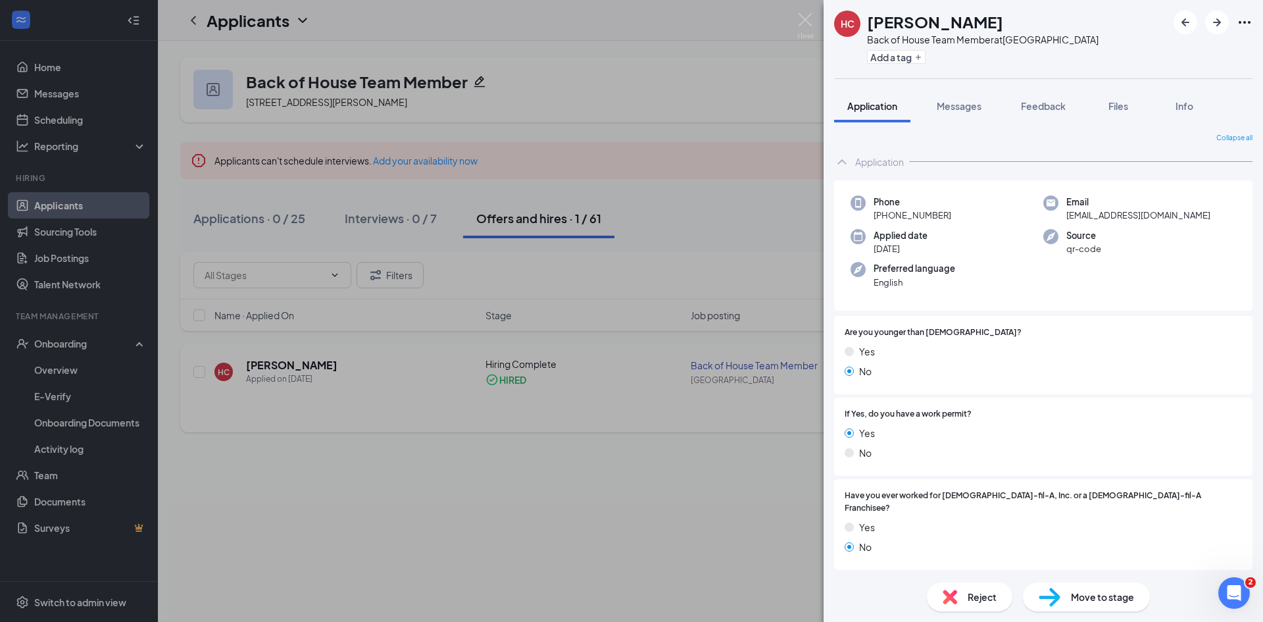
scroll to position [253, 0]
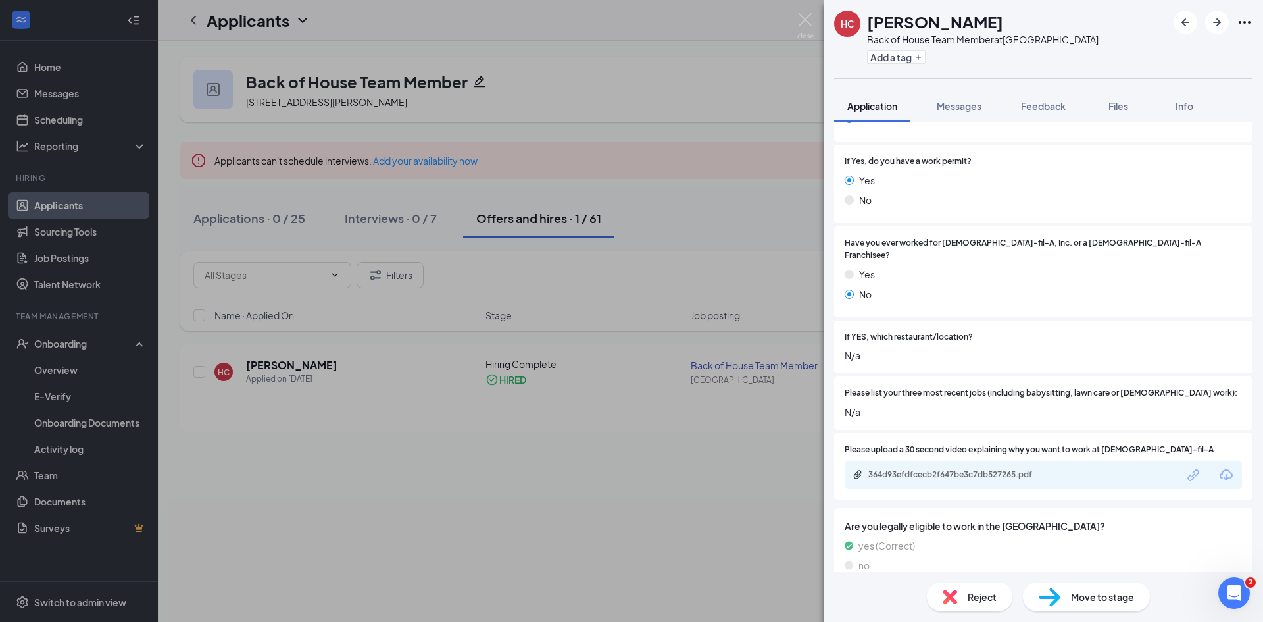
click at [1057, 602] on img at bounding box center [1050, 597] width 22 height 19
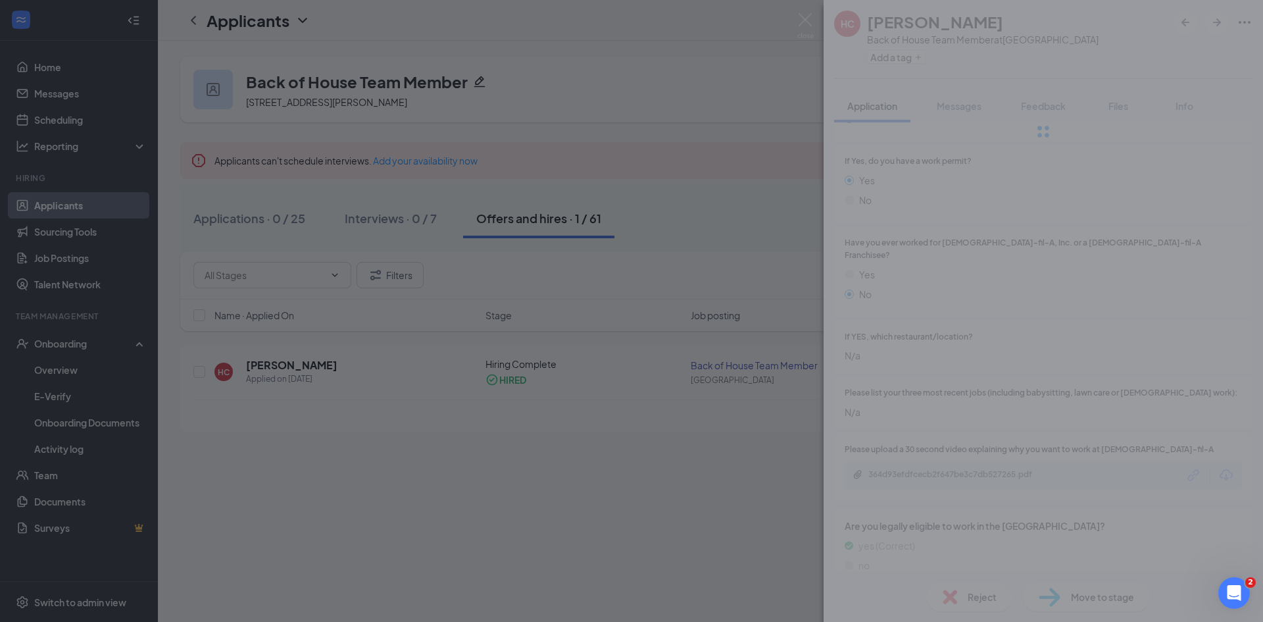
type input "Hiring Complete (current stage)"
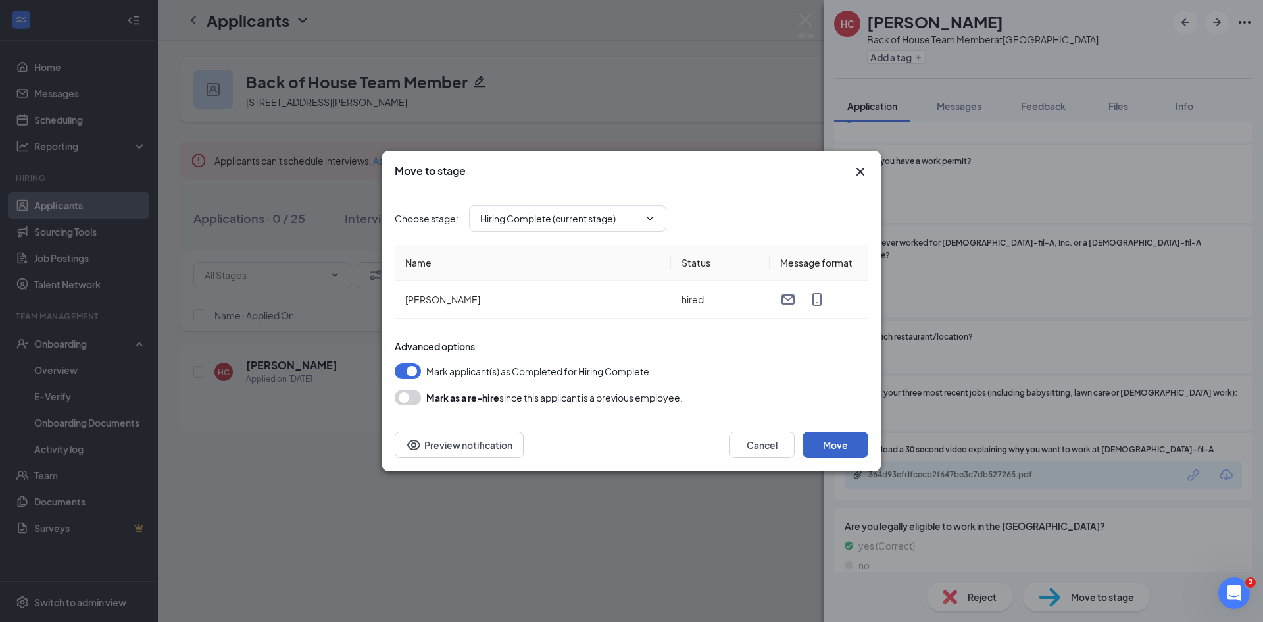
click at [834, 444] on button "Move" at bounding box center [836, 445] width 66 height 26
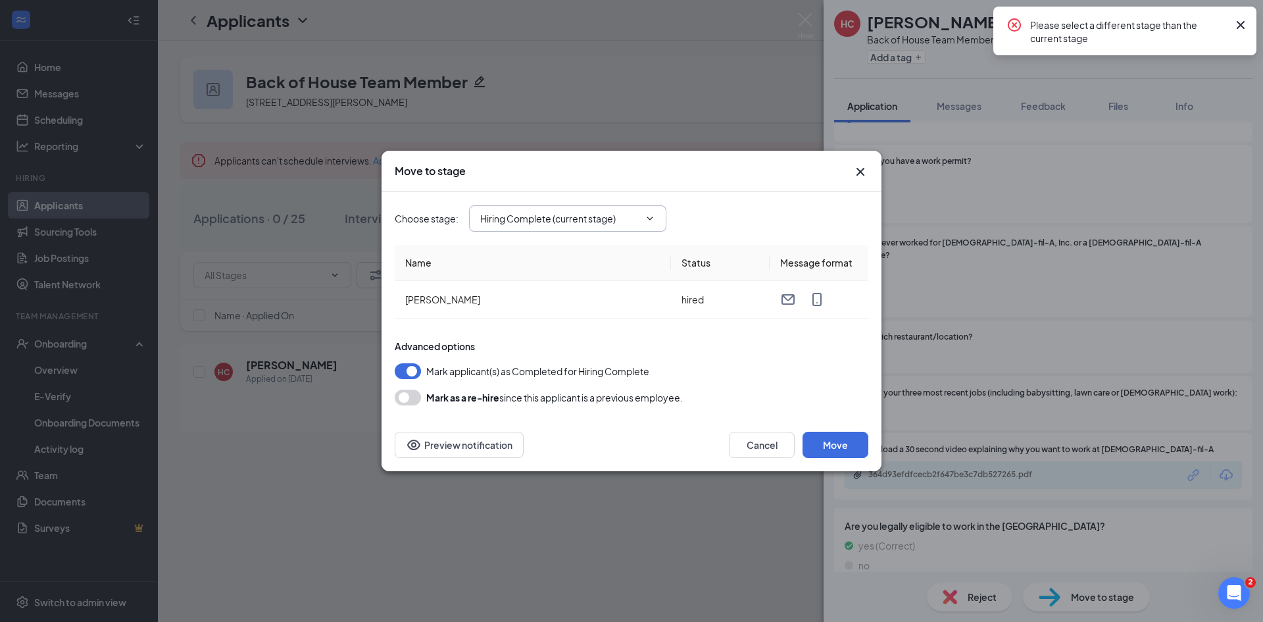
click at [517, 226] on span "Hiring Complete (current stage)" at bounding box center [567, 218] width 197 height 26
click at [538, 215] on input "Hiring Complete (current stage)" at bounding box center [559, 218] width 159 height 14
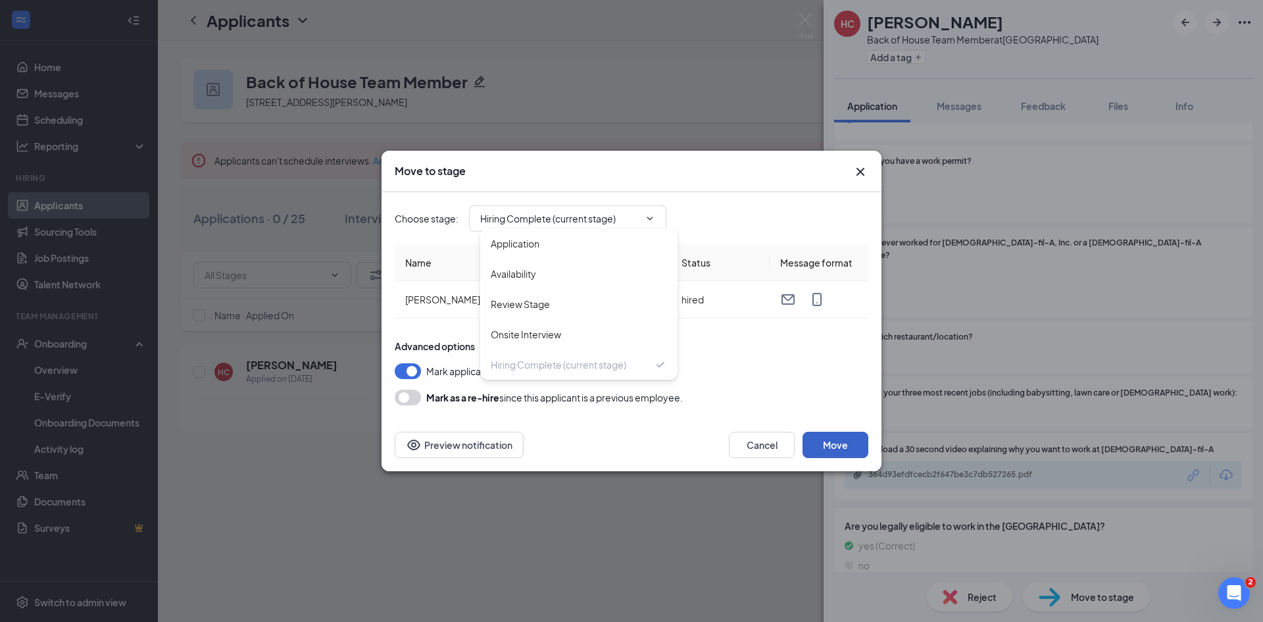
click at [830, 440] on button "Move" at bounding box center [836, 445] width 66 height 26
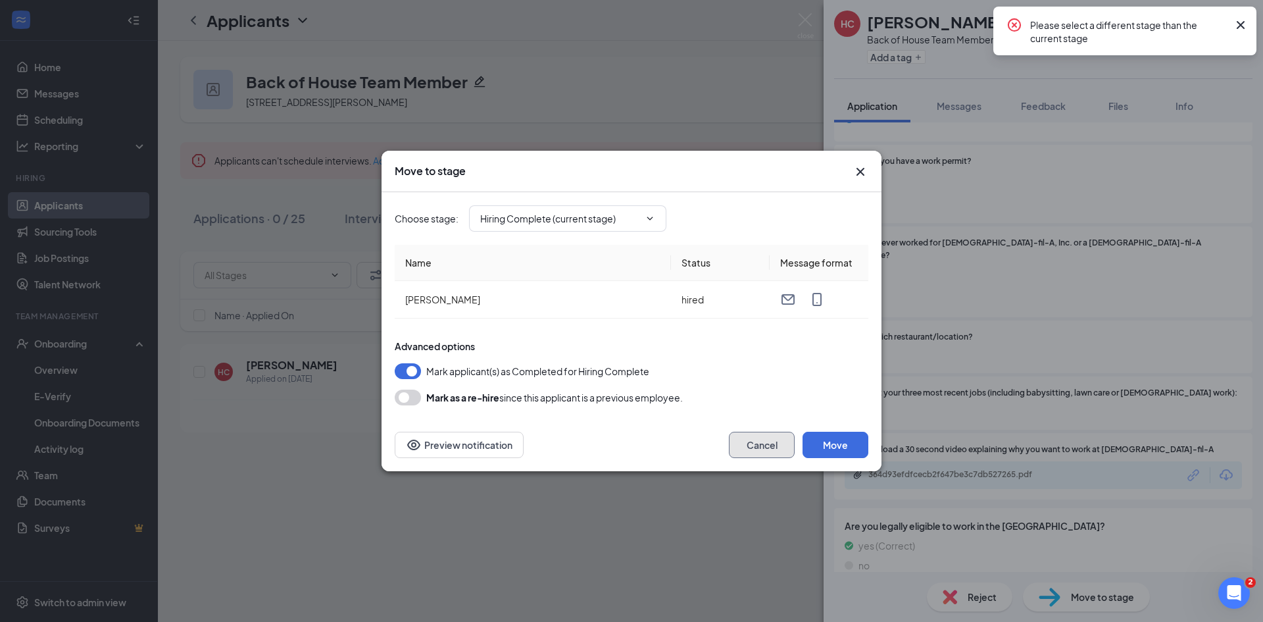
click at [733, 445] on button "Cancel" at bounding box center [762, 445] width 66 height 26
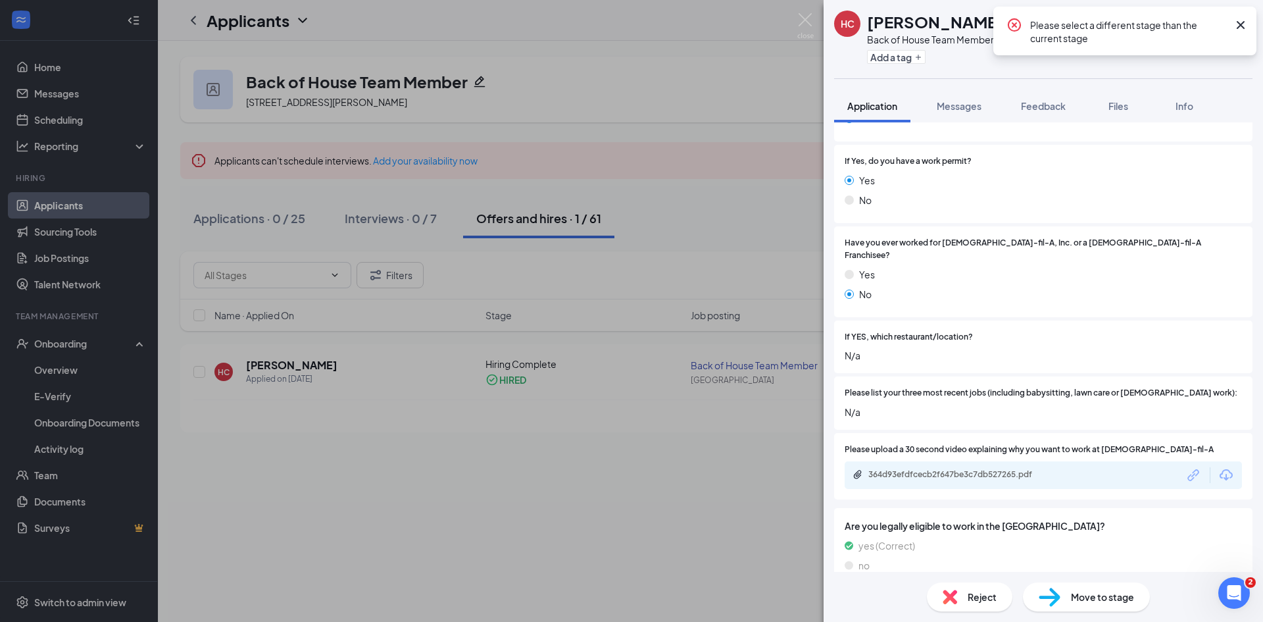
scroll to position [260, 0]
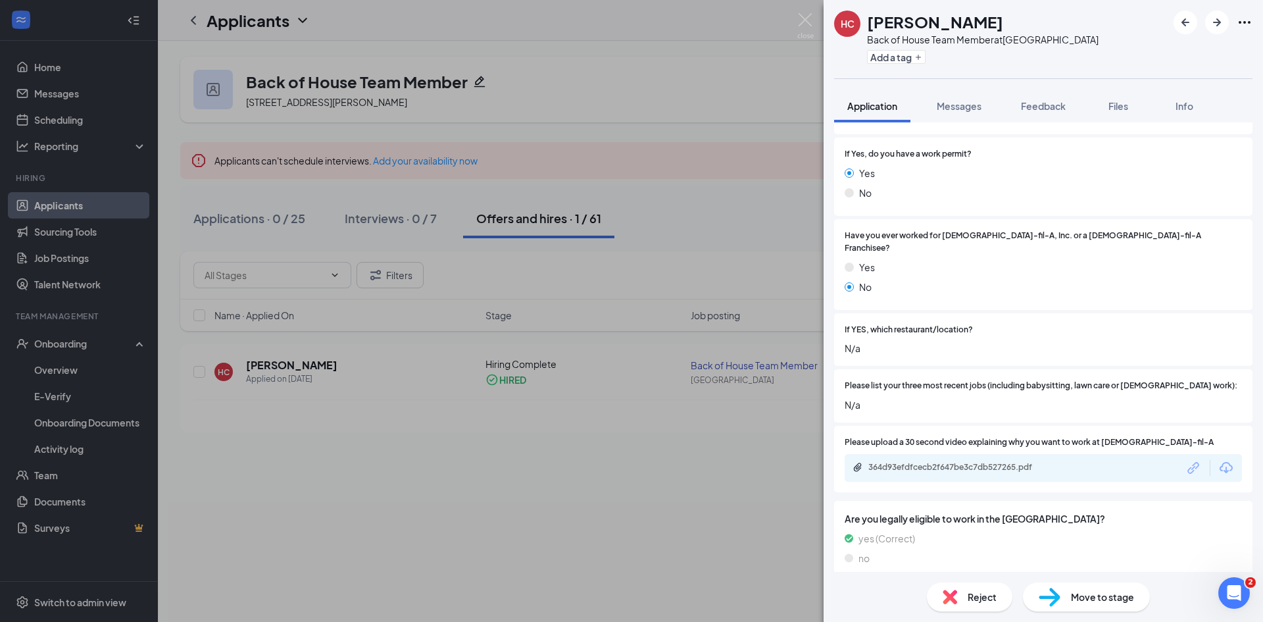
click at [260, 478] on div "HC [PERSON_NAME] Back of House Team Member at [GEOGRAPHIC_DATA] Add a tag Appli…" at bounding box center [631, 311] width 1263 height 622
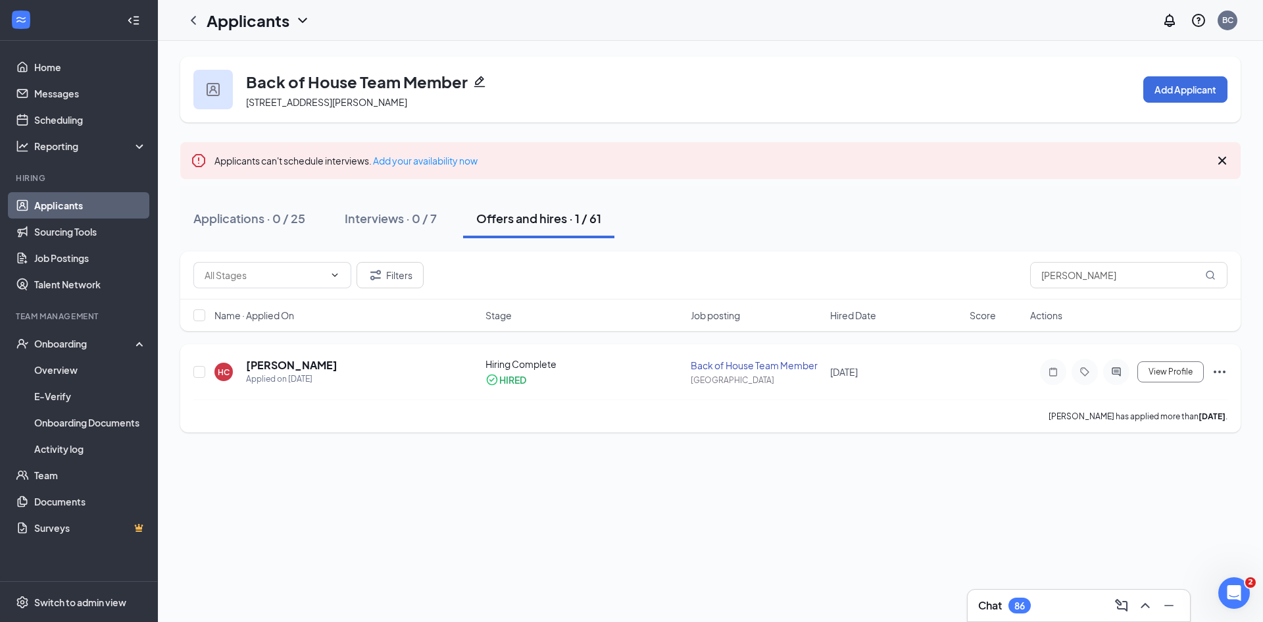
click at [732, 371] on div "Back of House Team Member" at bounding box center [757, 365] width 132 height 13
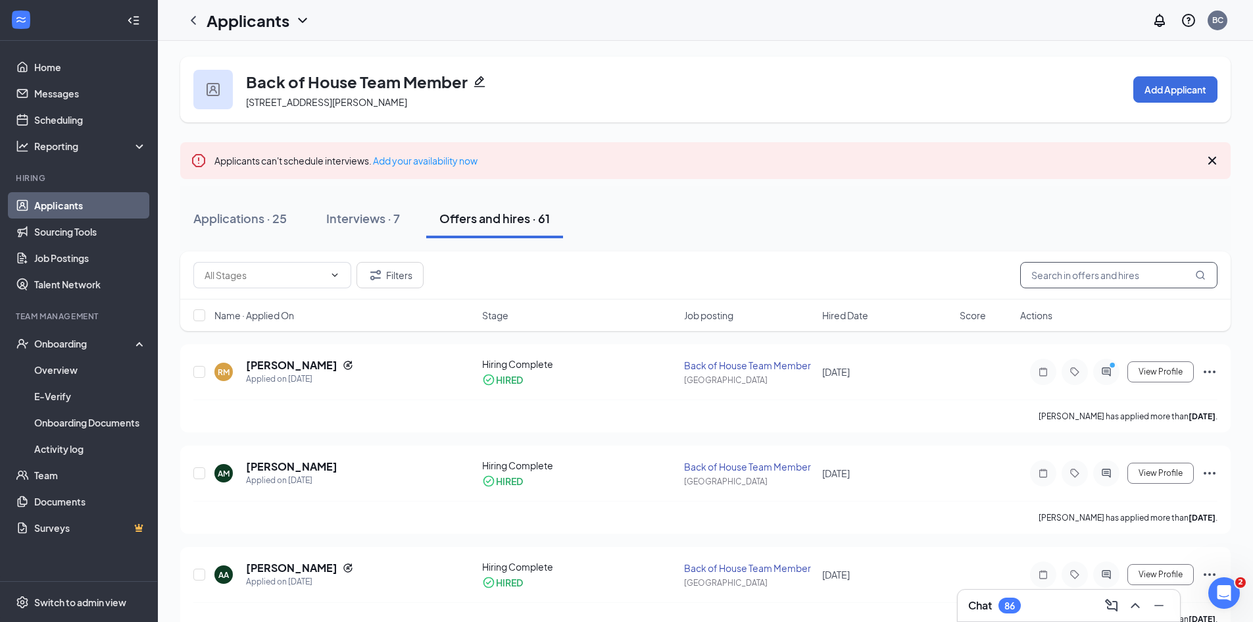
click at [1082, 282] on input "[PERSON_NAME]" at bounding box center [1119, 275] width 197 height 26
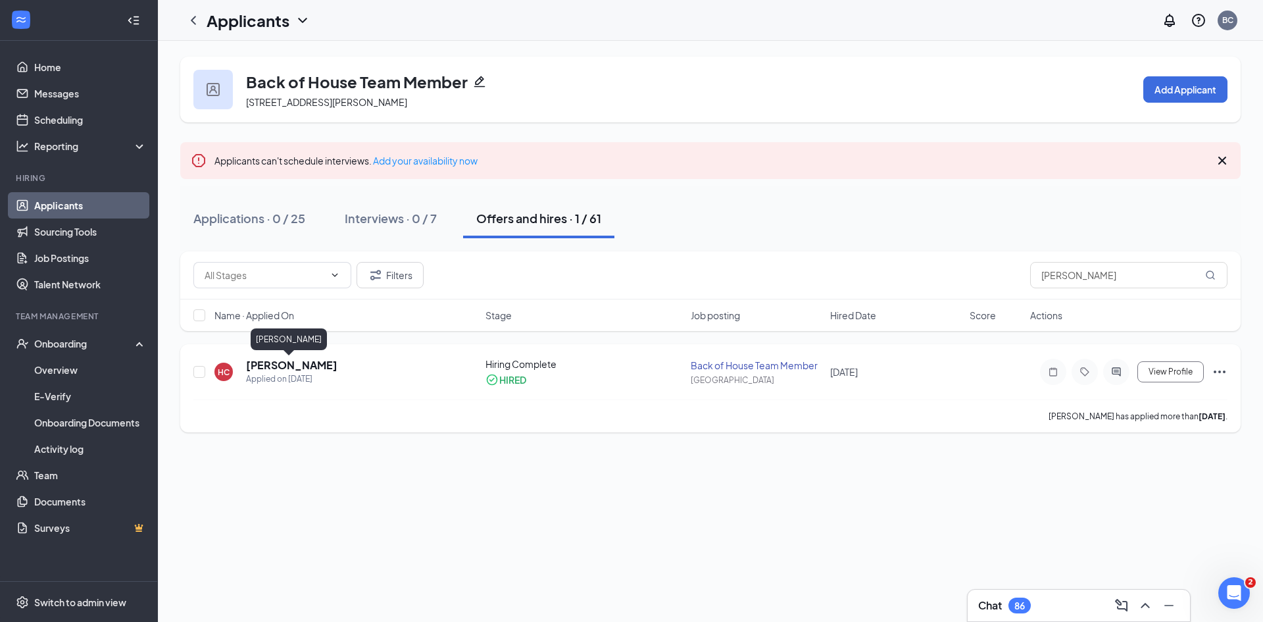
click at [288, 368] on h5 "[PERSON_NAME]" at bounding box center [291, 365] width 91 height 14
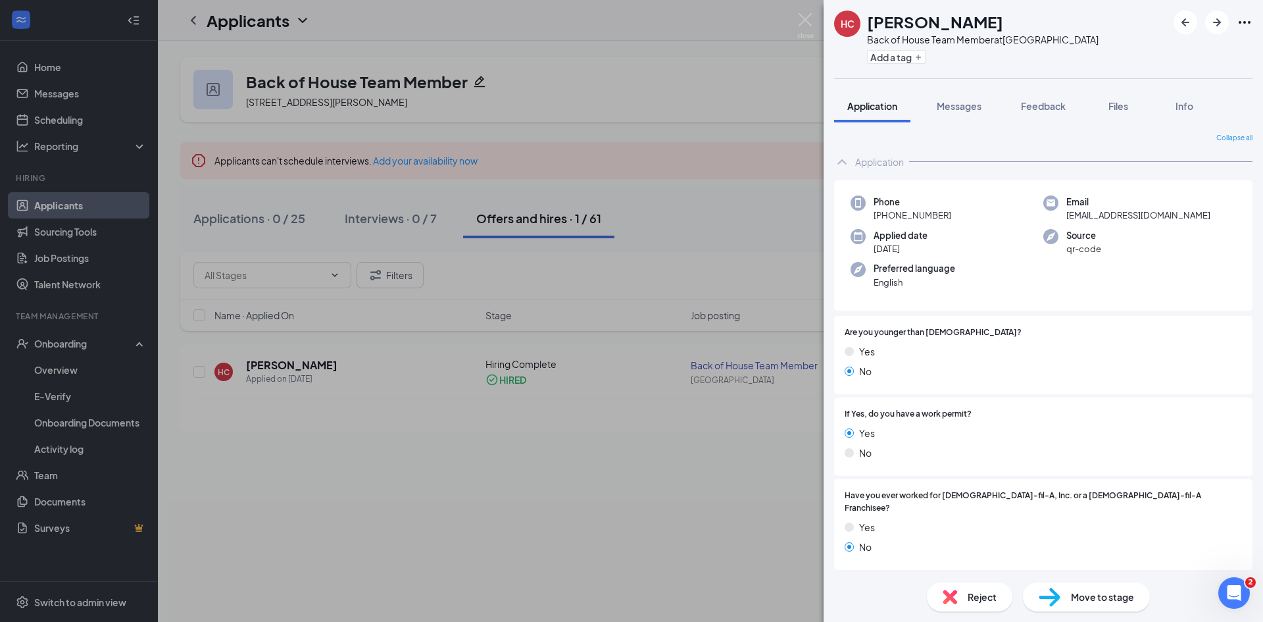
scroll to position [260, 0]
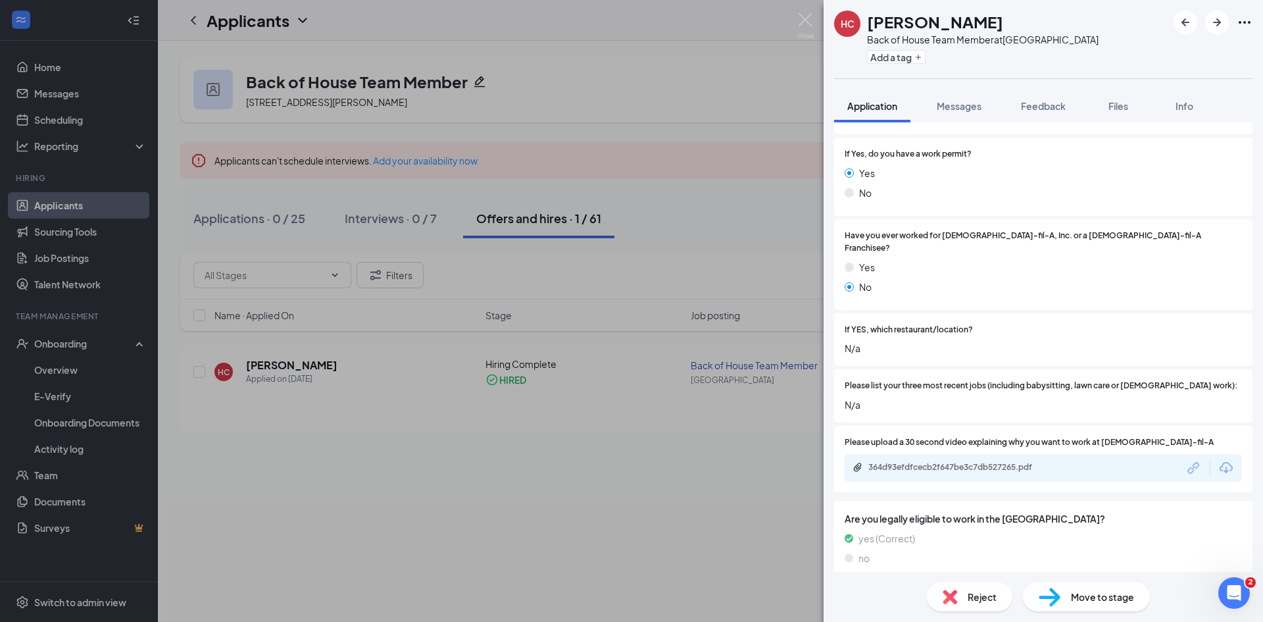
click at [275, 437] on div "HC [PERSON_NAME] Back of House Team Member at [GEOGRAPHIC_DATA] Add a tag Appli…" at bounding box center [631, 311] width 1263 height 622
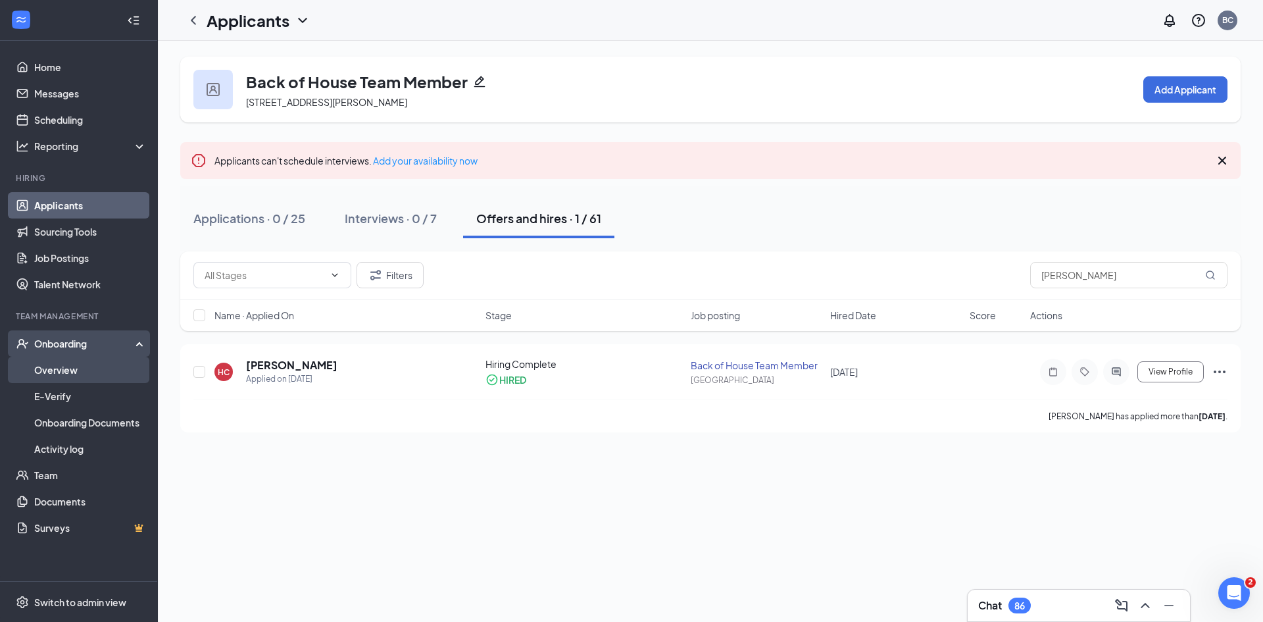
click at [68, 374] on link "Overview" at bounding box center [90, 370] width 113 height 26
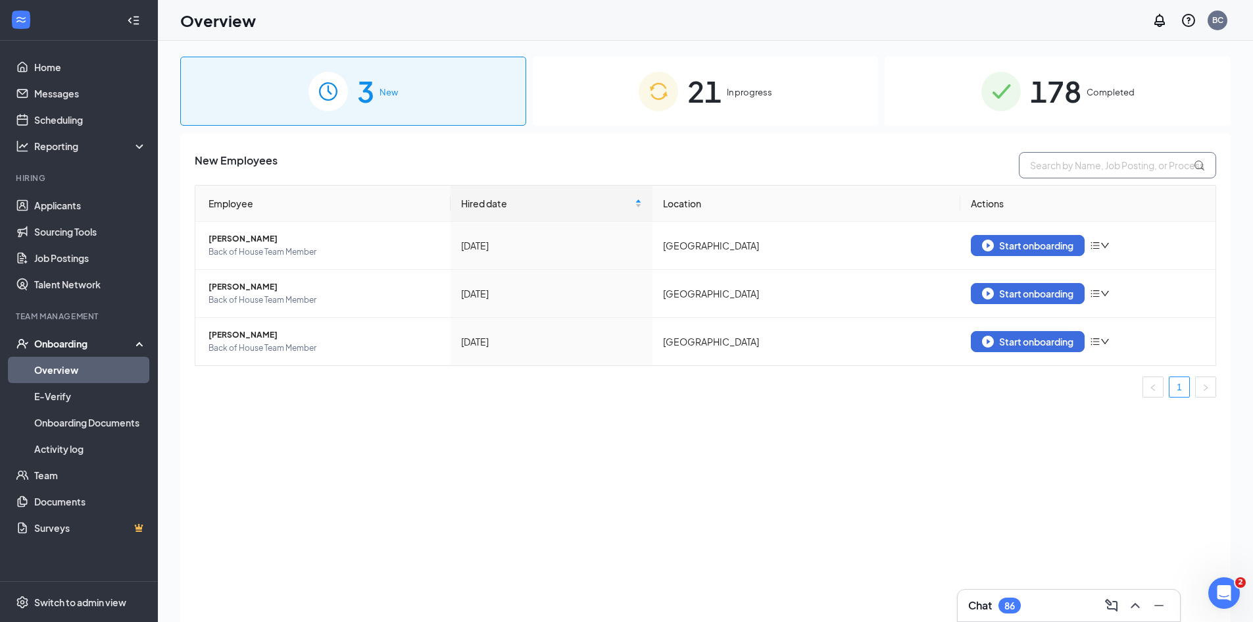
click at [1077, 161] on input "text" at bounding box center [1117, 165] width 197 height 26
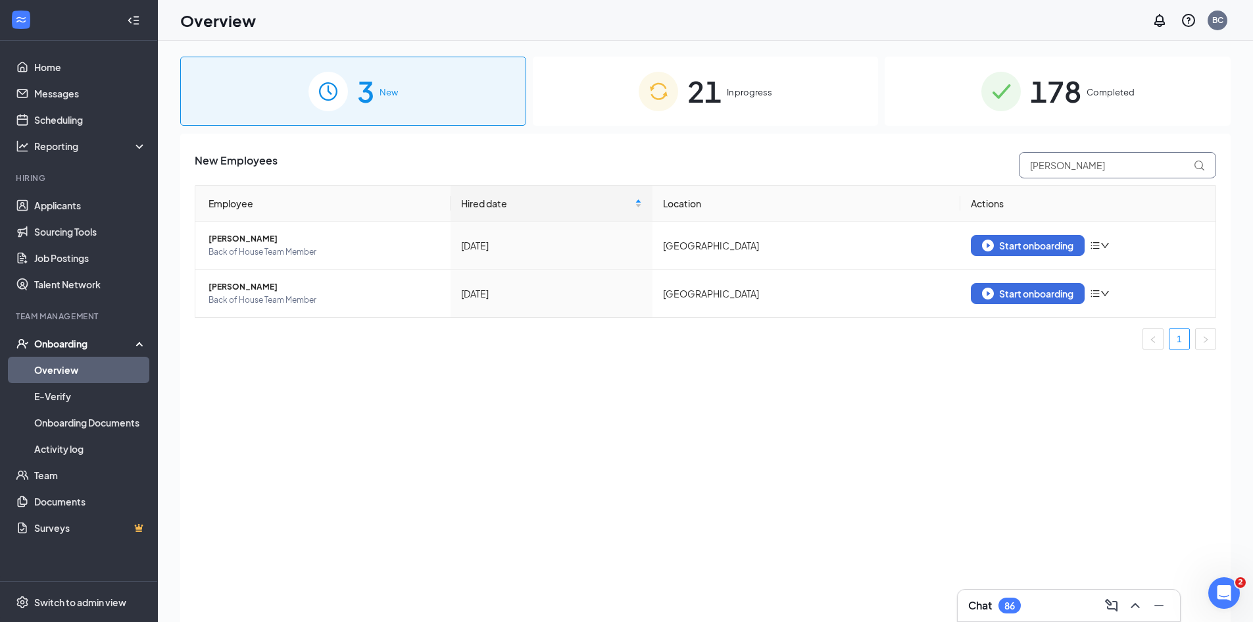
type input "[PERSON_NAME]"
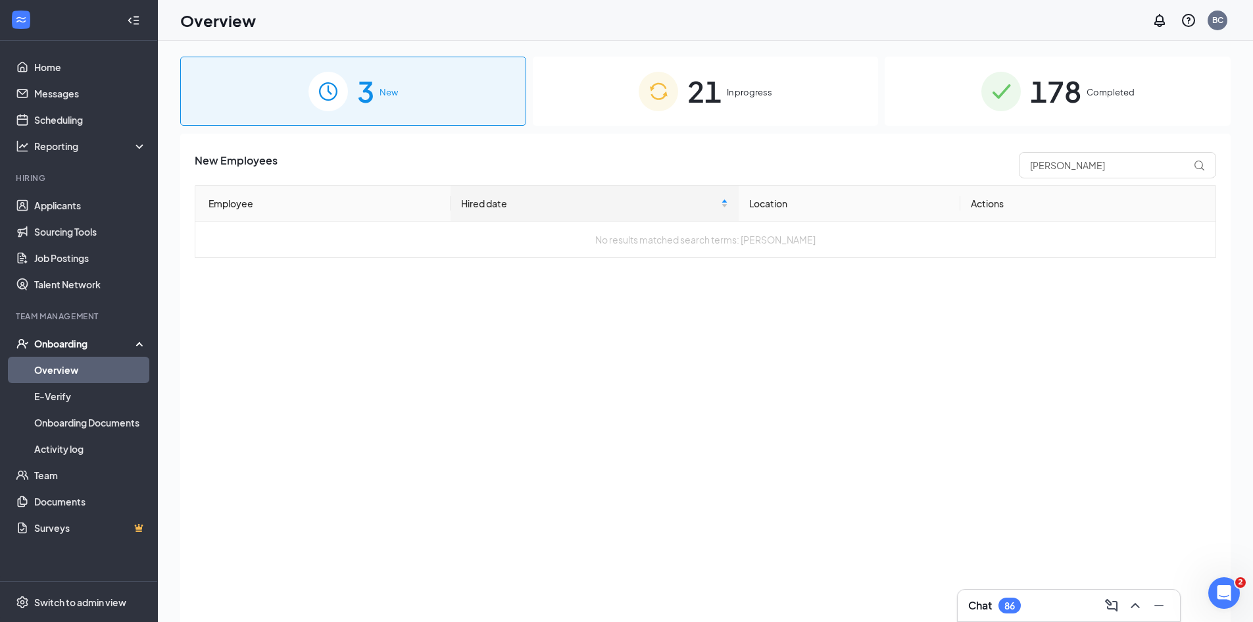
click at [703, 108] on span "21" at bounding box center [705, 90] width 34 height 45
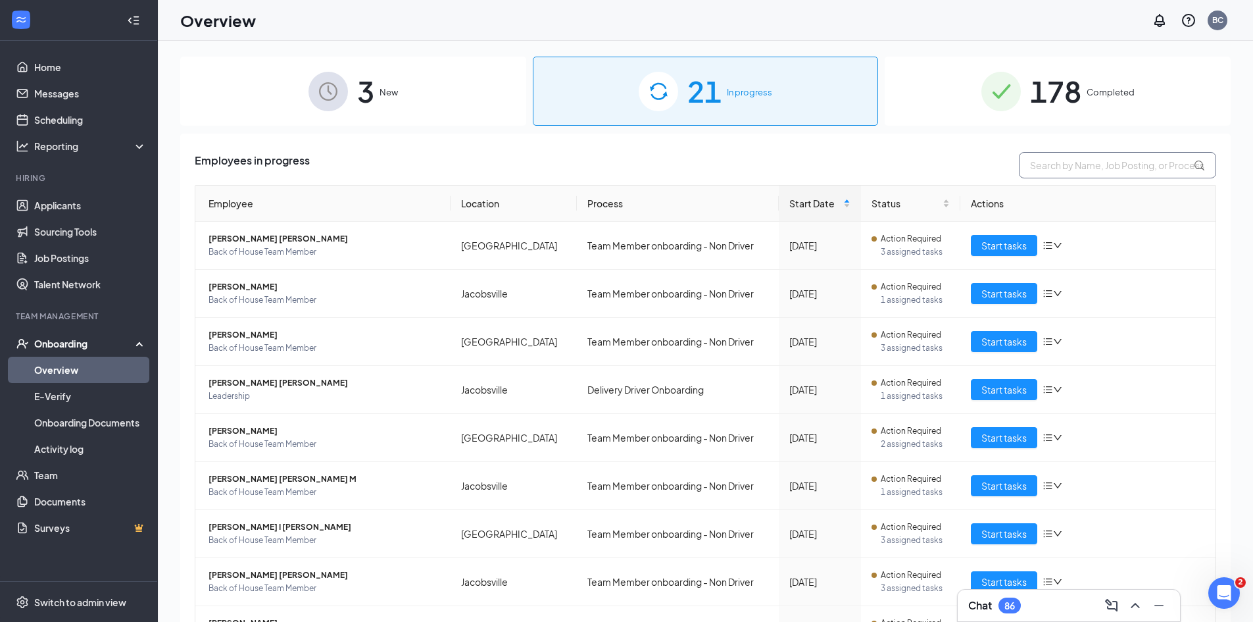
click at [1091, 166] on input "text" at bounding box center [1117, 165] width 197 height 26
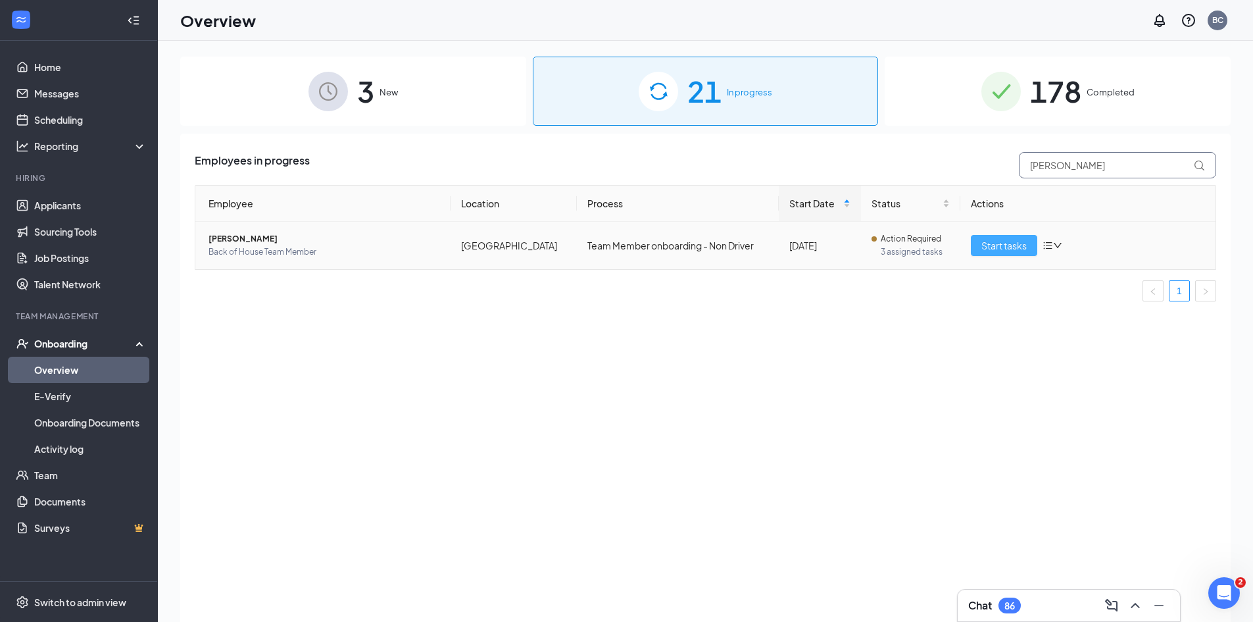
type input "[PERSON_NAME]"
click at [1012, 255] on button "Start tasks" at bounding box center [1004, 245] width 66 height 21
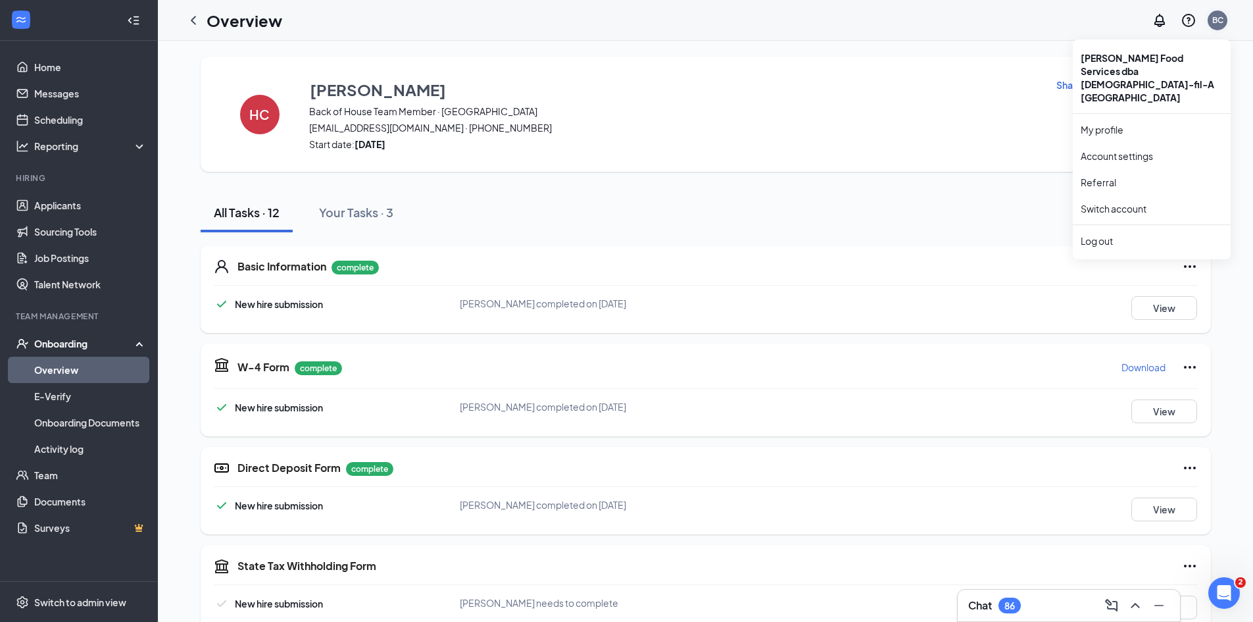
click at [1219, 22] on div "BC" at bounding box center [1218, 19] width 11 height 11
click at [1103, 228] on li "Log out" at bounding box center [1152, 241] width 158 height 26
click at [1103, 227] on div "All Tasks · 12 Your Tasks · 3" at bounding box center [706, 212] width 1011 height 39
